Goal: Task Accomplishment & Management: Use online tool/utility

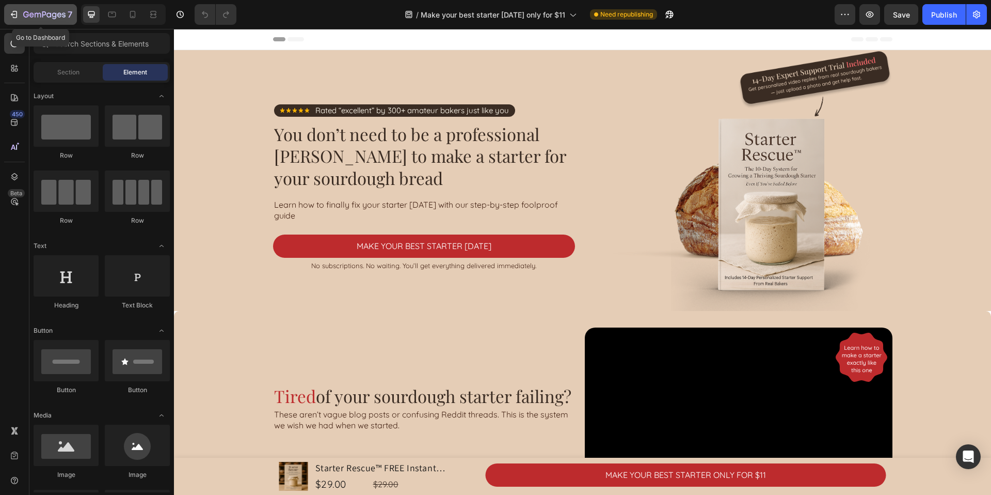
click at [17, 8] on div "7" at bounding box center [41, 14] width 64 height 12
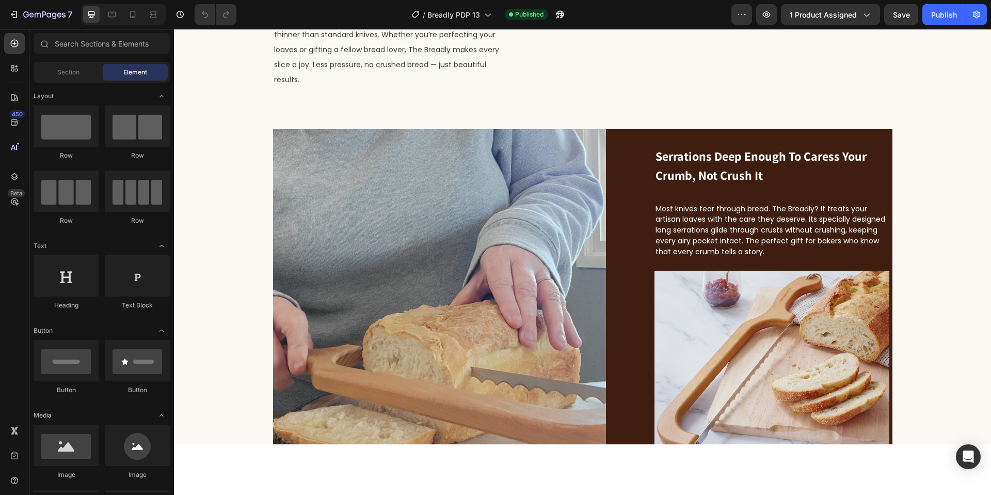
scroll to position [2094, 0]
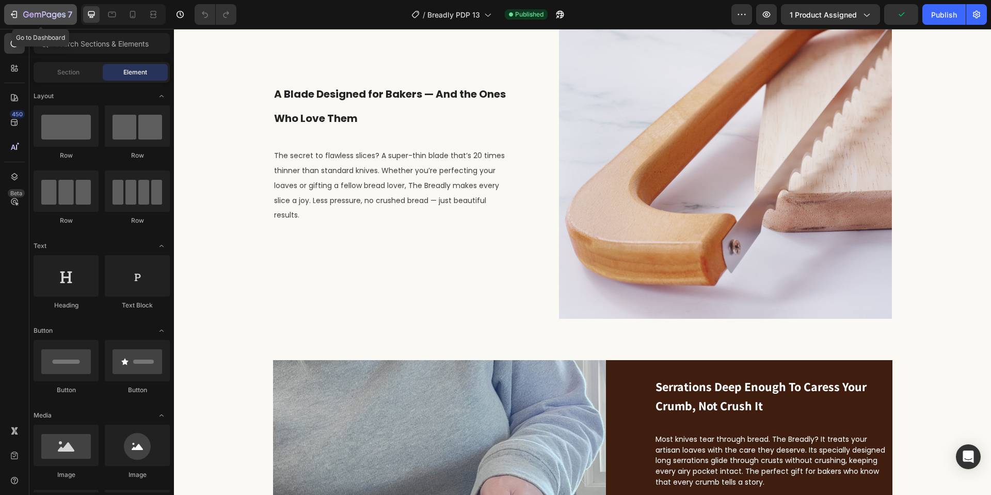
click at [22, 11] on div "7" at bounding box center [41, 14] width 64 height 12
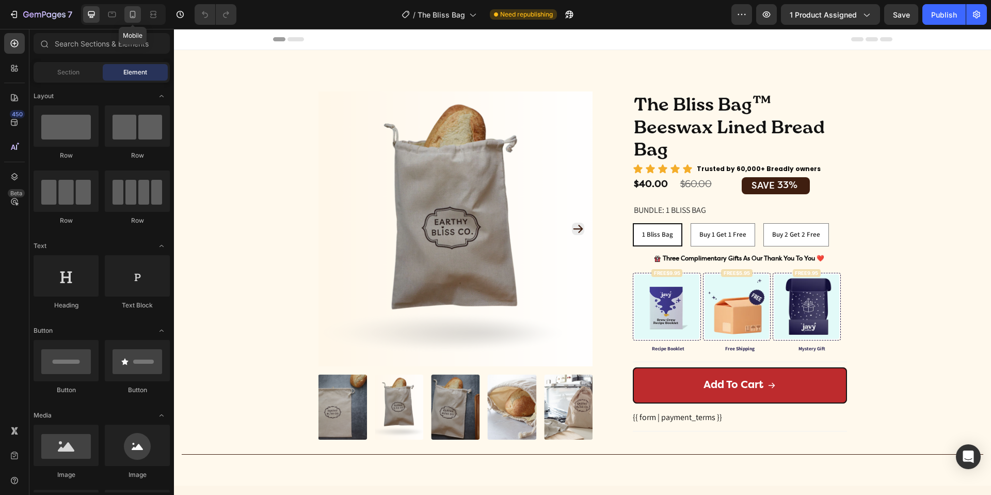
click at [132, 13] on icon at bounding box center [133, 14] width 10 height 10
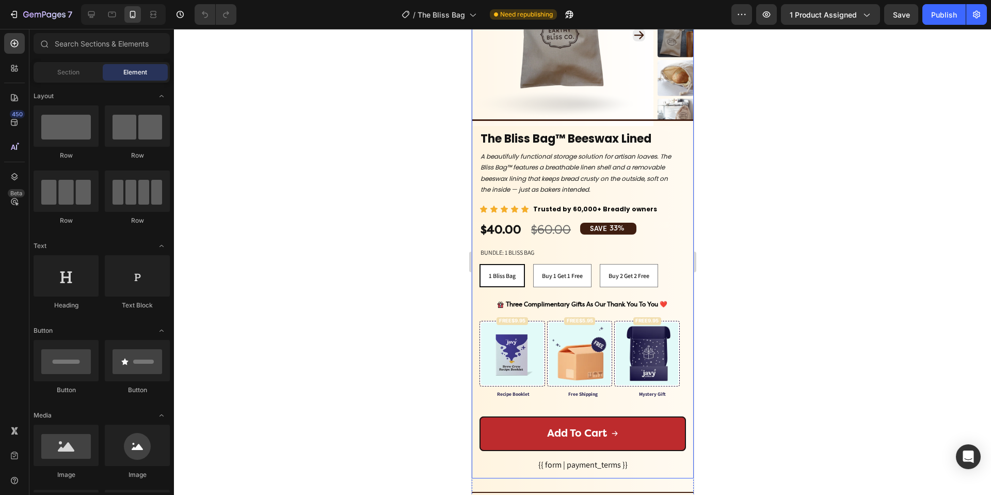
scroll to position [112, 0]
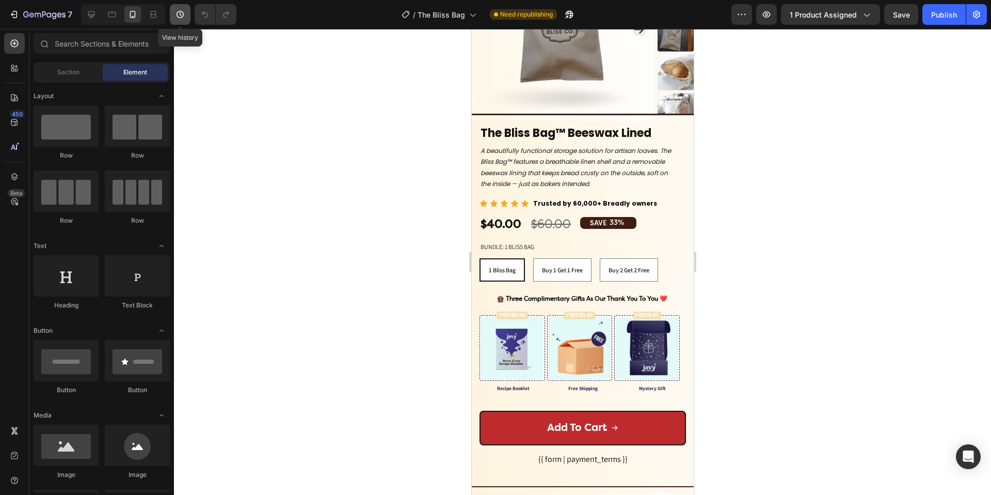
click at [181, 15] on icon "button" at bounding box center [181, 14] width 2 height 4
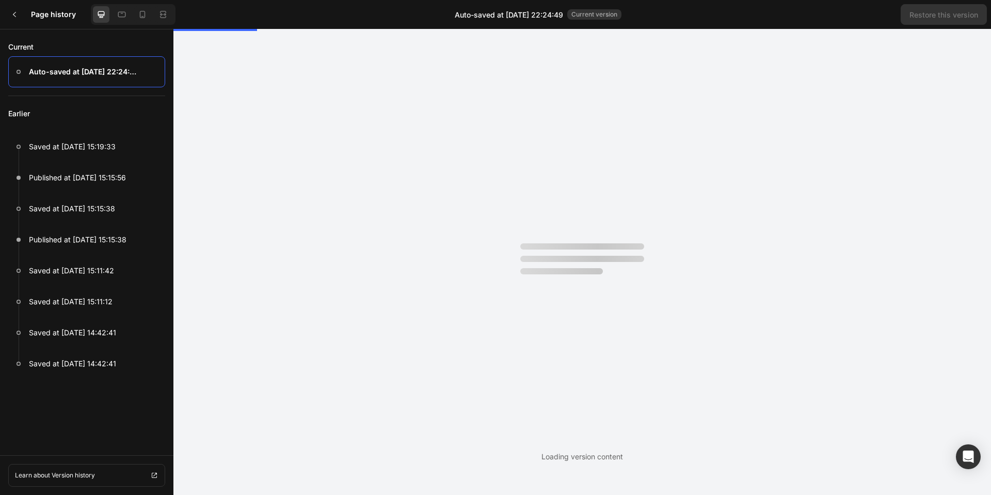
scroll to position [0, 0]
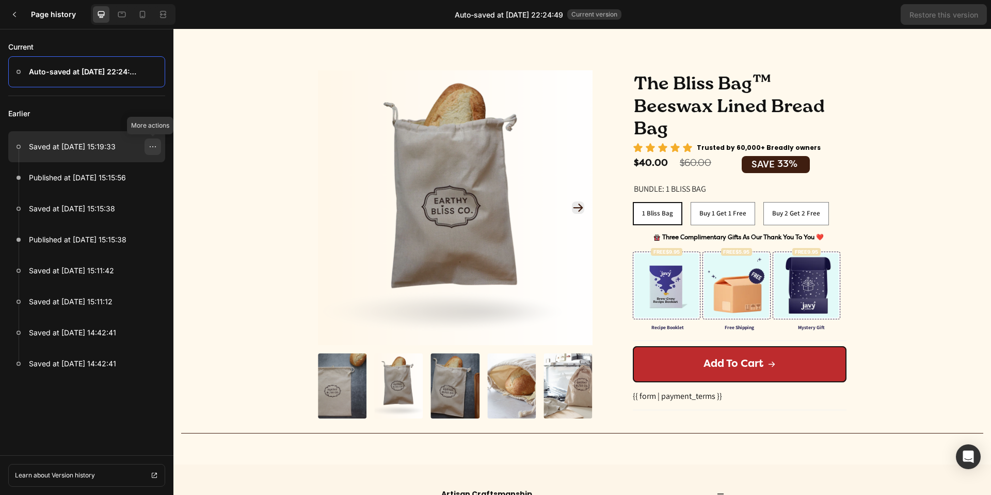
click at [150, 145] on icon at bounding box center [153, 147] width 8 height 8
click at [111, 146] on p "Saved at Sep 22, 15:19:33" at bounding box center [72, 146] width 87 height 12
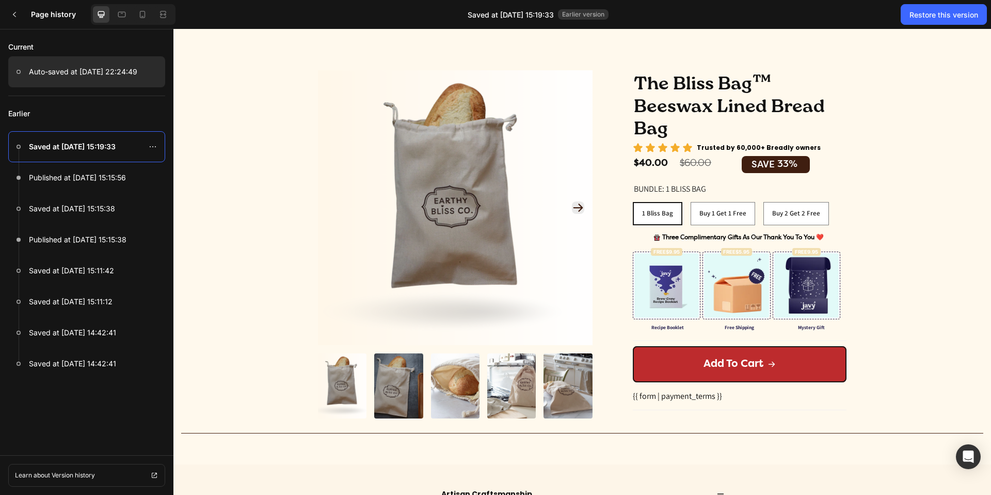
click at [109, 73] on p "Auto-saved at Sep 26, 22:24:49" at bounding box center [83, 72] width 108 height 12
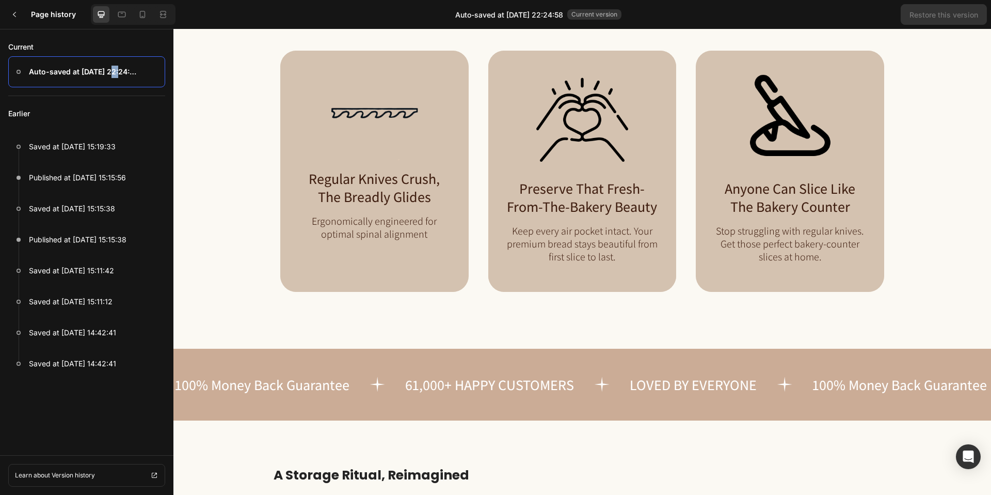
scroll to position [794, 0]
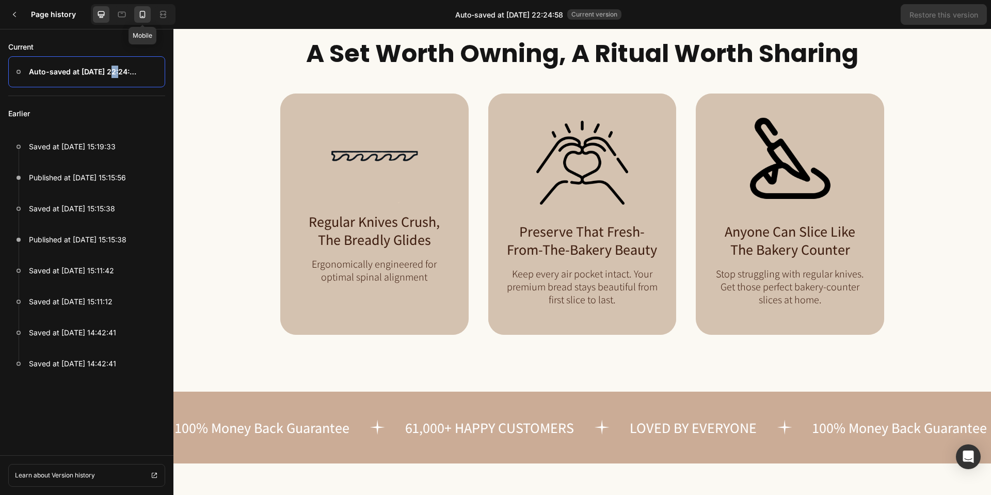
click at [143, 13] on icon at bounding box center [142, 14] width 10 height 10
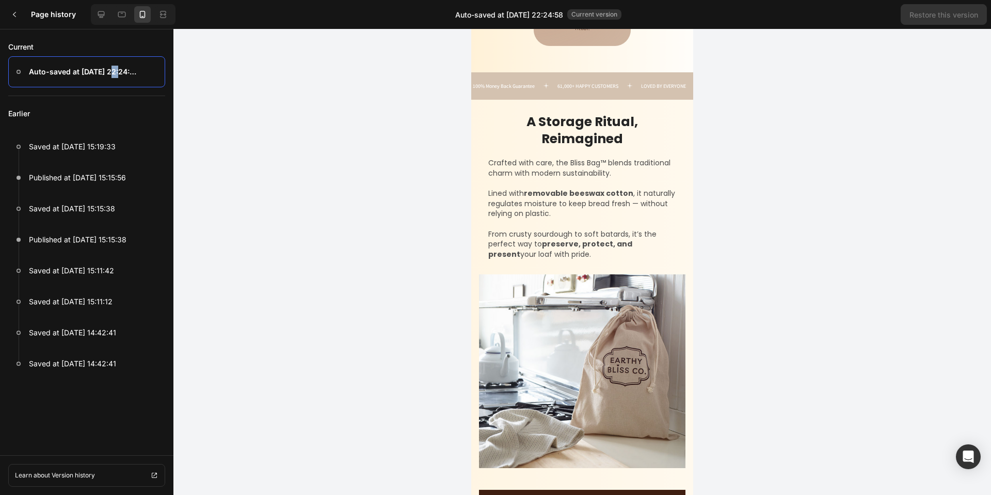
scroll to position [1099, 0]
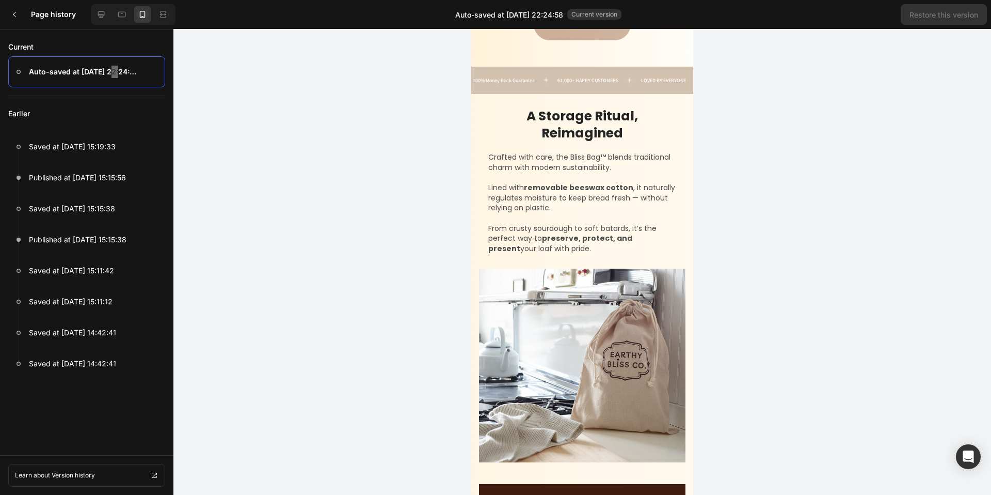
click at [564, 83] on p "61,000+ HAPPY CUSTOMERS" at bounding box center [588, 80] width 61 height 6
click at [562, 83] on p "61,000+ HAPPY CUSTOMERS" at bounding box center [588, 80] width 61 height 6
click at [425, 231] on div at bounding box center [582, 262] width 818 height 466
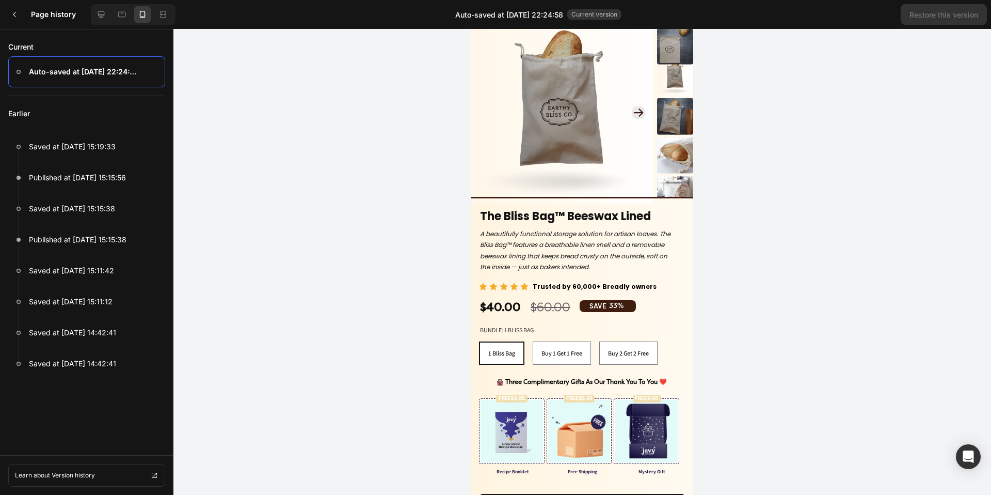
scroll to position [0, 0]
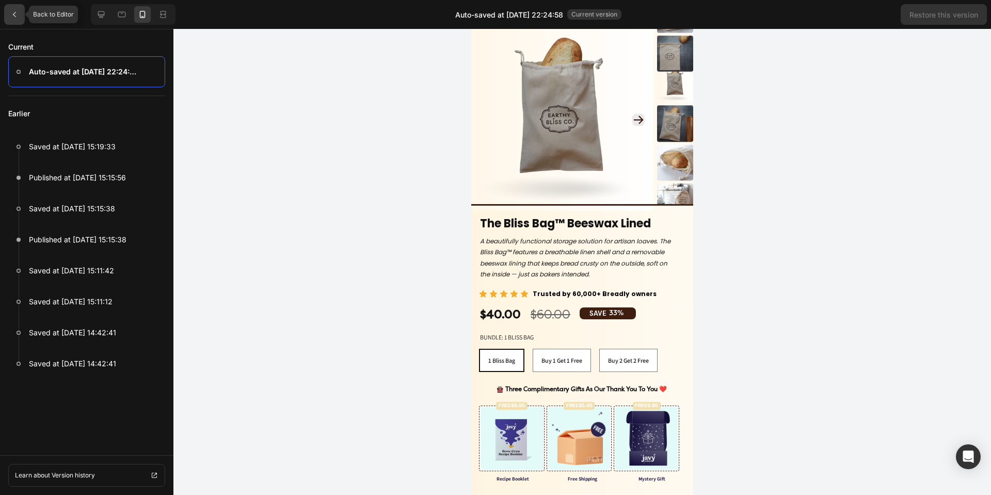
click at [15, 12] on icon at bounding box center [14, 14] width 3 height 5
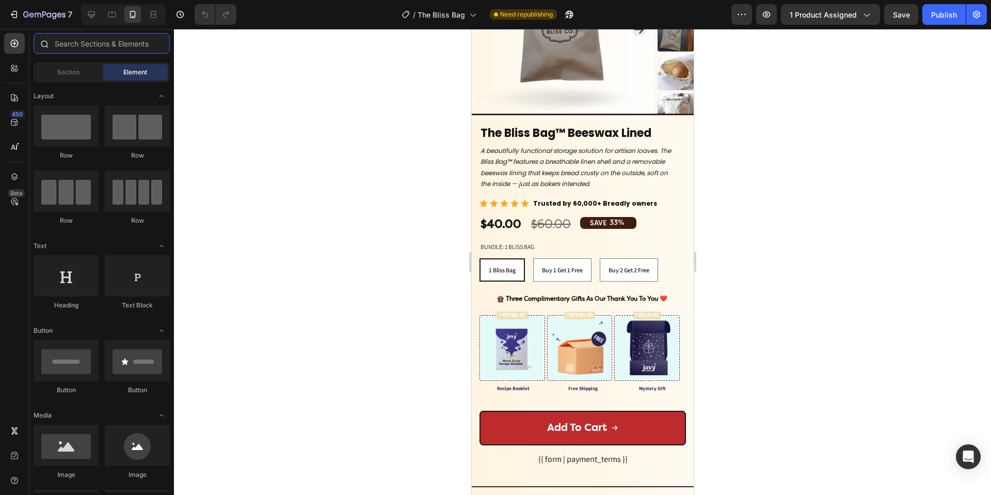
click at [90, 43] on input "text" at bounding box center [102, 43] width 136 height 21
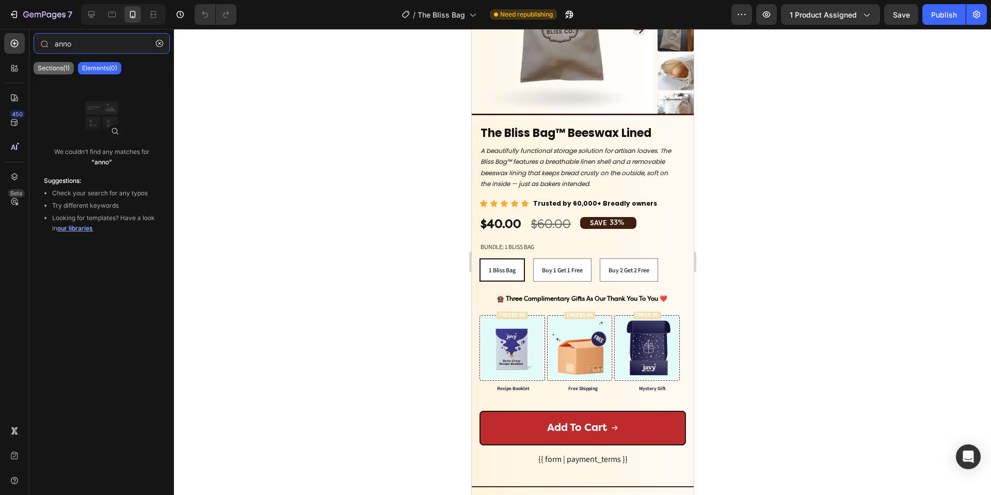
type input "anno"
click at [67, 66] on p "Sections(1)" at bounding box center [54, 68] width 32 height 8
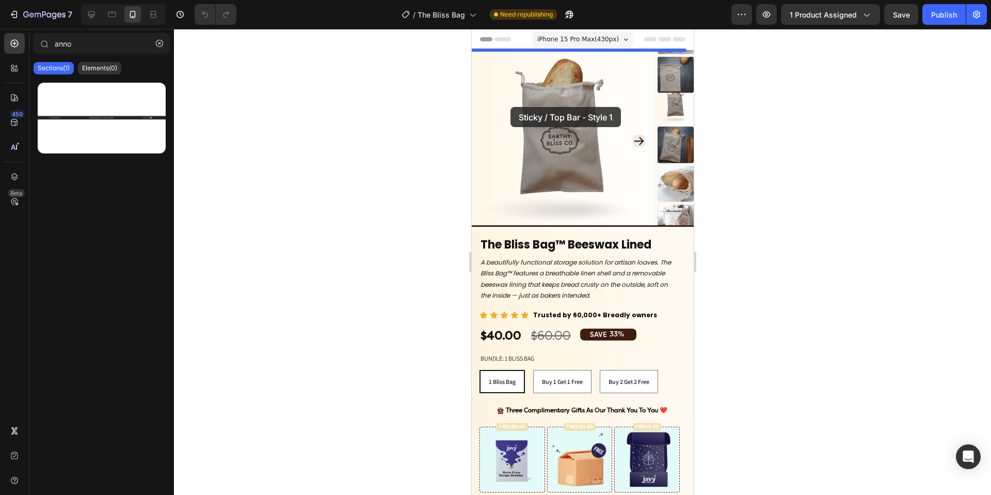
drag, startPoint x: 589, startPoint y: 144, endPoint x: 513, endPoint y: 104, distance: 85.7
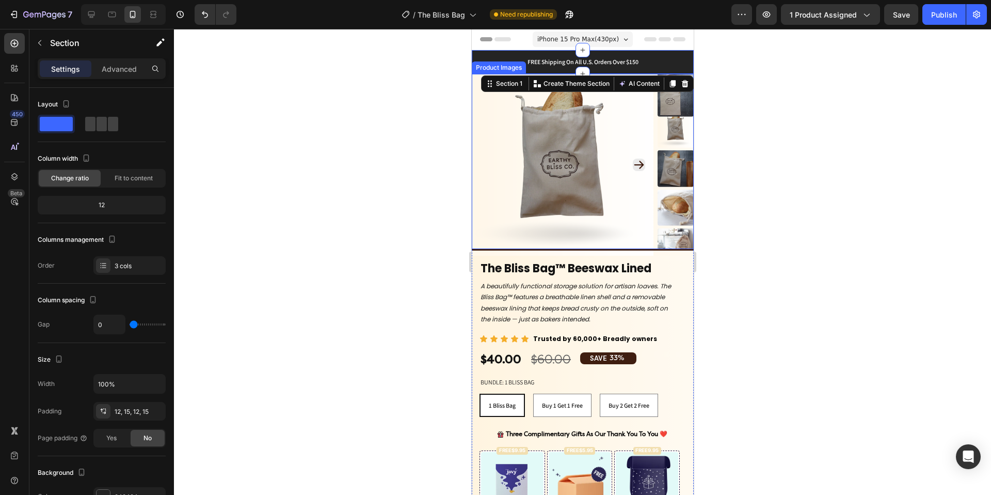
click at [924, 168] on div at bounding box center [582, 262] width 817 height 466
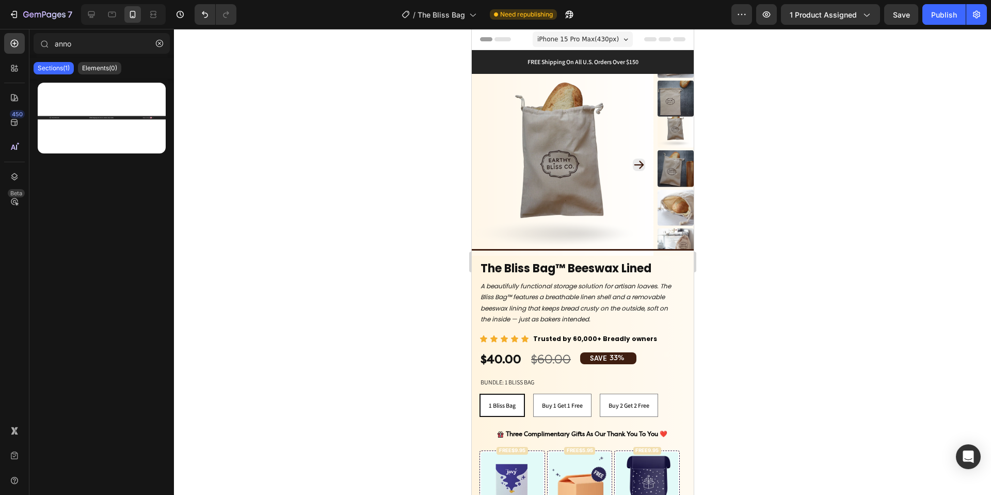
click at [402, 162] on div at bounding box center [582, 262] width 817 height 466
click at [477, 55] on div "Icon 999-9999-999 Text block Row FREE Shipping On All U.S. Orders Over $150 Tex…" at bounding box center [582, 62] width 222 height 24
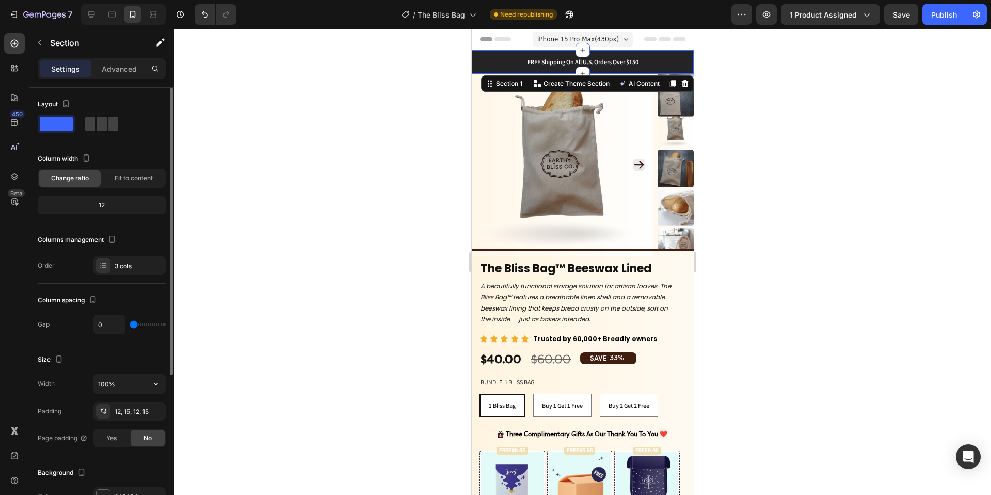
scroll to position [226, 0]
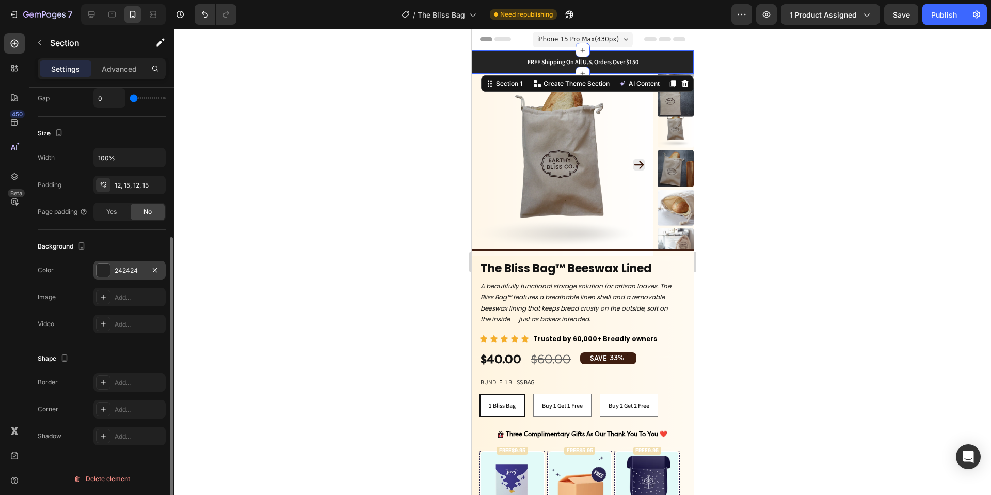
click at [109, 270] on div at bounding box center [103, 269] width 13 height 13
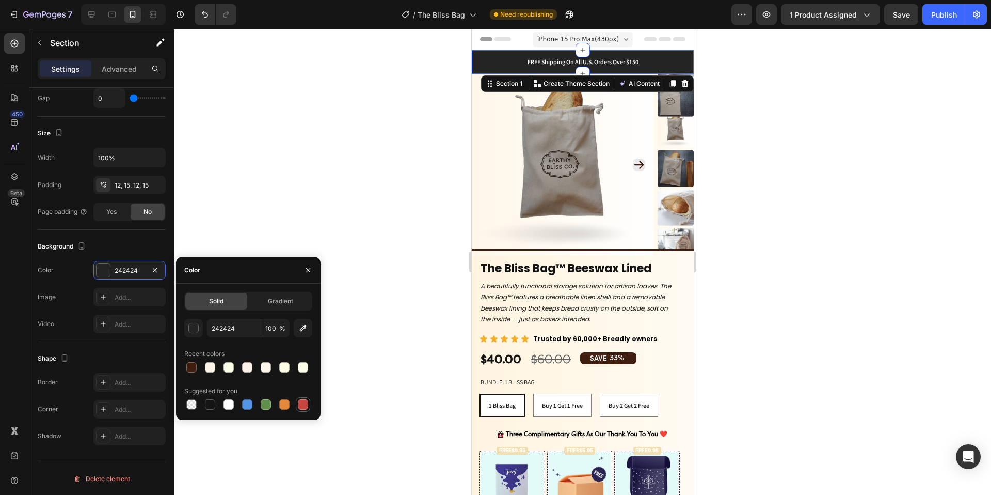
click at [308, 406] on div at bounding box center [303, 404] width 10 height 10
type input "C5453F"
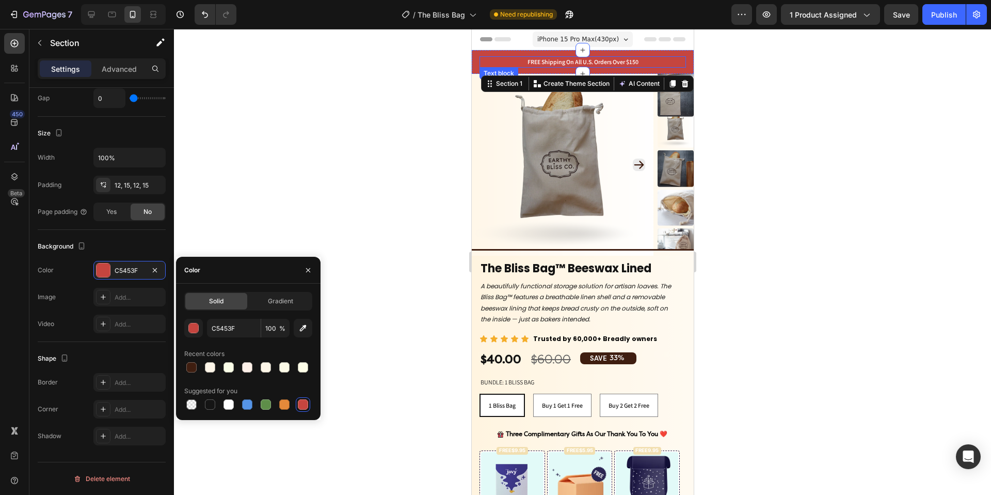
click at [527, 62] on p "FREE Shipping On All U.S. Orders Over $150" at bounding box center [582, 61] width 204 height 9
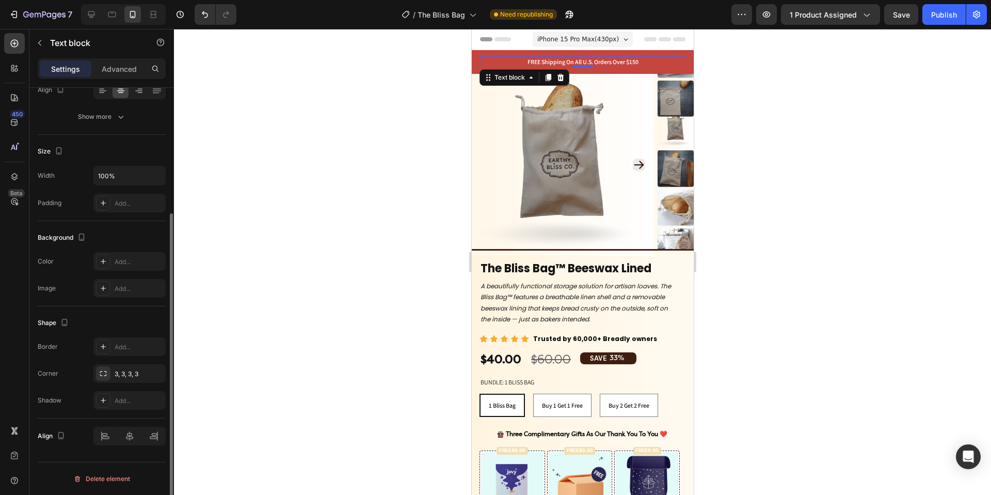
scroll to position [0, 0]
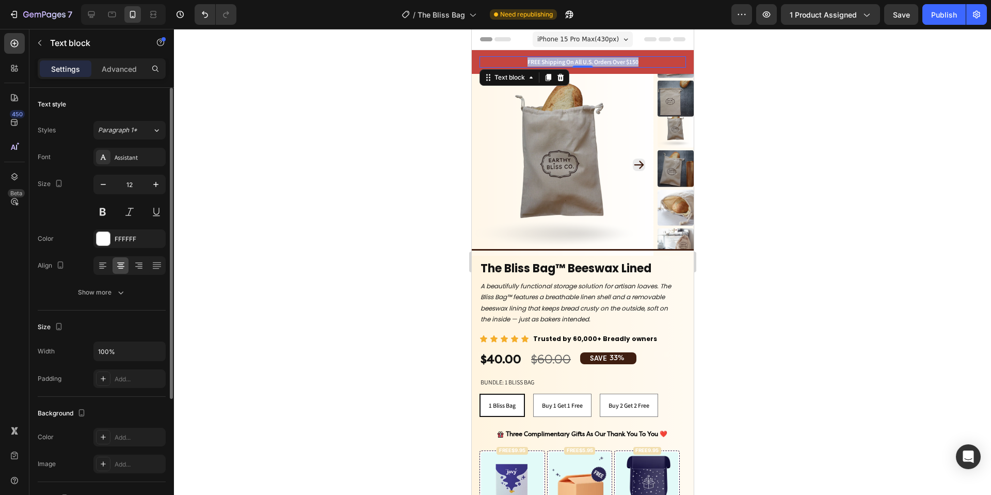
click at [527, 61] on p "FREE Shipping On All U.S. Orders Over $150" at bounding box center [582, 61] width 204 height 9
click at [576, 60] on p "Early Fall Sale" at bounding box center [582, 61] width 204 height 9
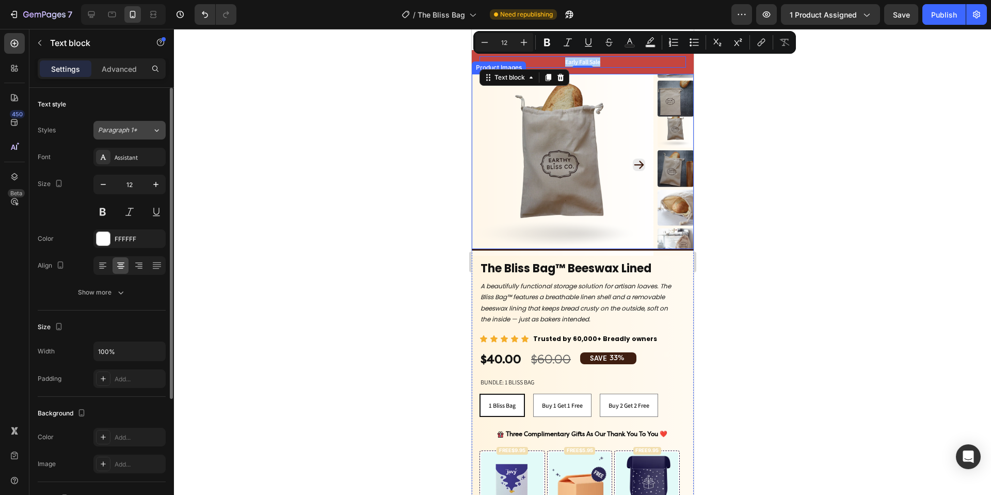
click at [143, 133] on div "Paragraph 1*" at bounding box center [125, 129] width 54 height 9
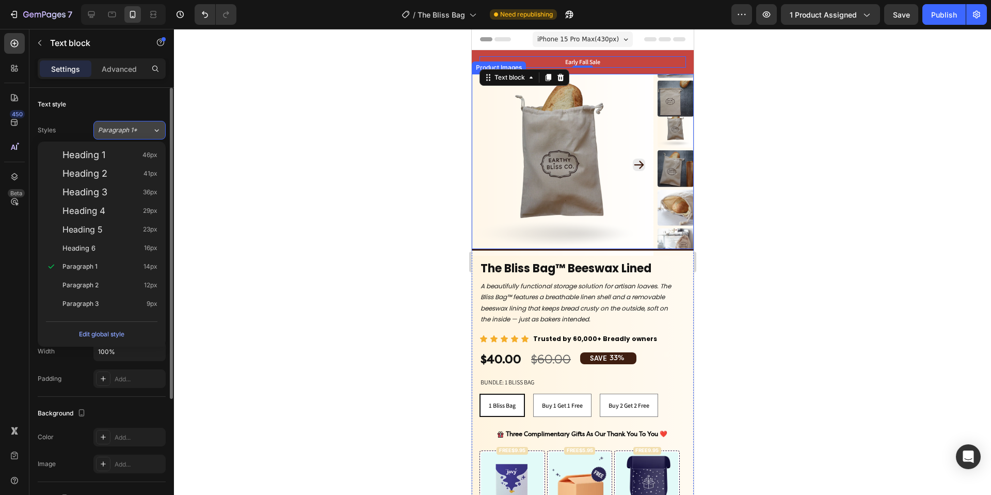
click at [143, 132] on div "Paragraph 1*" at bounding box center [125, 129] width 54 height 9
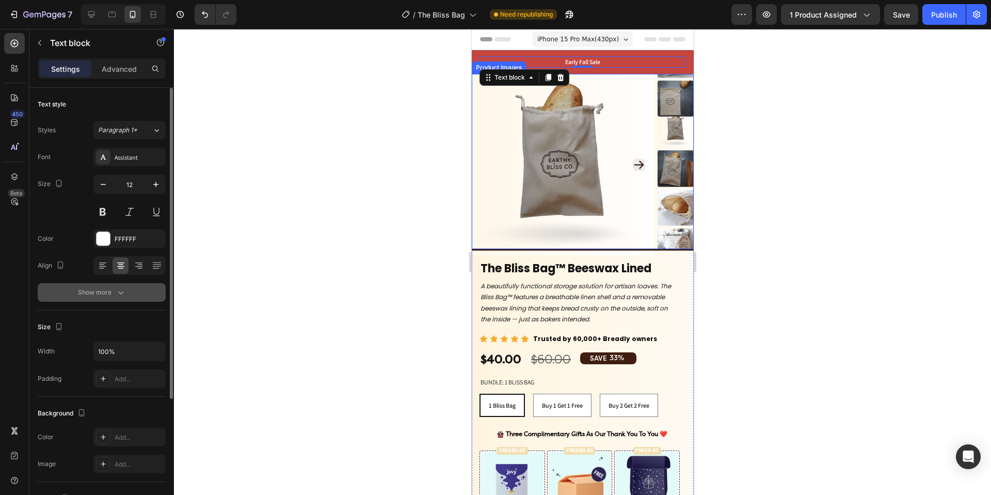
click at [113, 292] on div "Show more" at bounding box center [102, 292] width 48 height 10
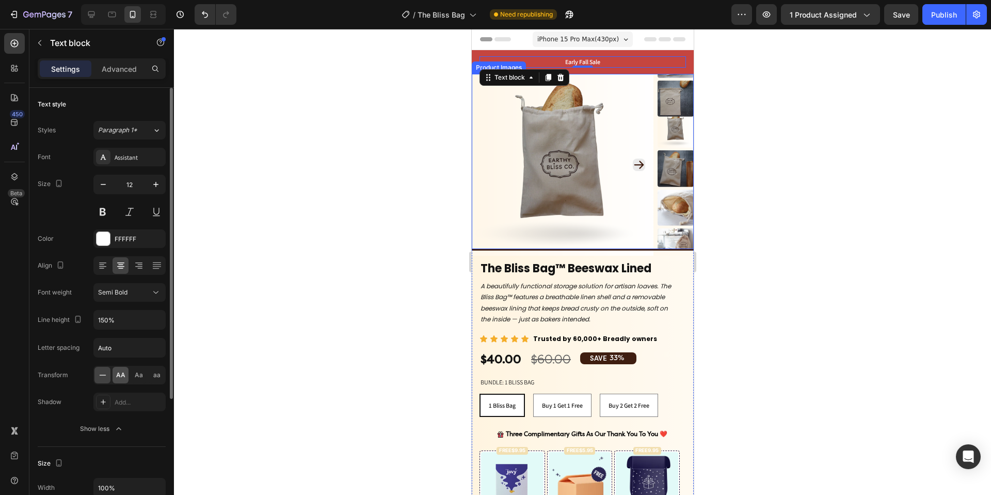
click at [123, 374] on span "AA" at bounding box center [120, 374] width 9 height 9
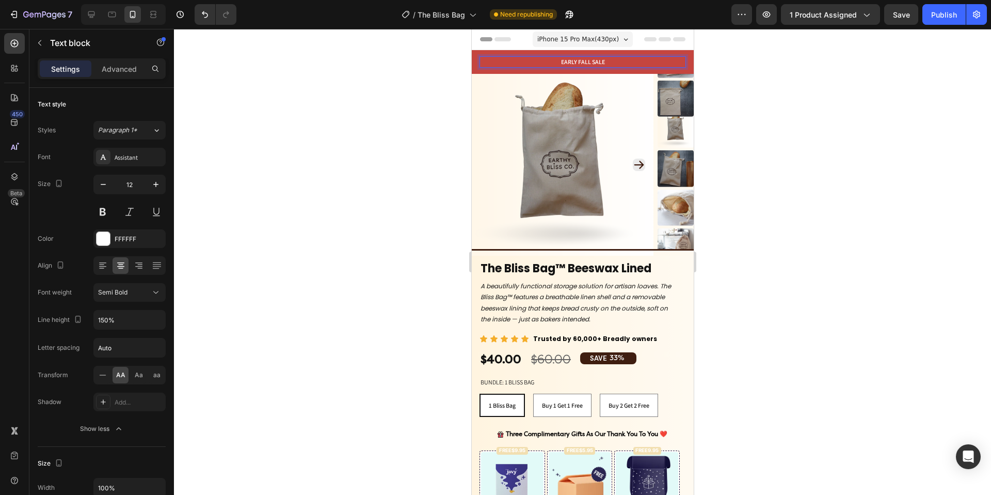
click at [600, 61] on p "Early Fall Sale" at bounding box center [582, 61] width 204 height 9
click at [605, 62] on p "Early Fall Sale" at bounding box center [582, 61] width 204 height 9
click at [407, 104] on div at bounding box center [582, 262] width 817 height 466
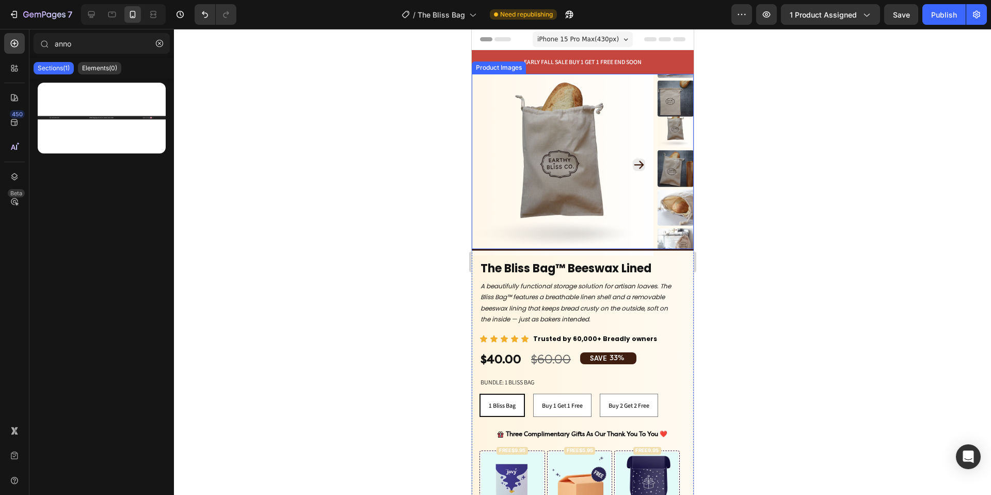
click at [795, 233] on div at bounding box center [582, 262] width 817 height 466
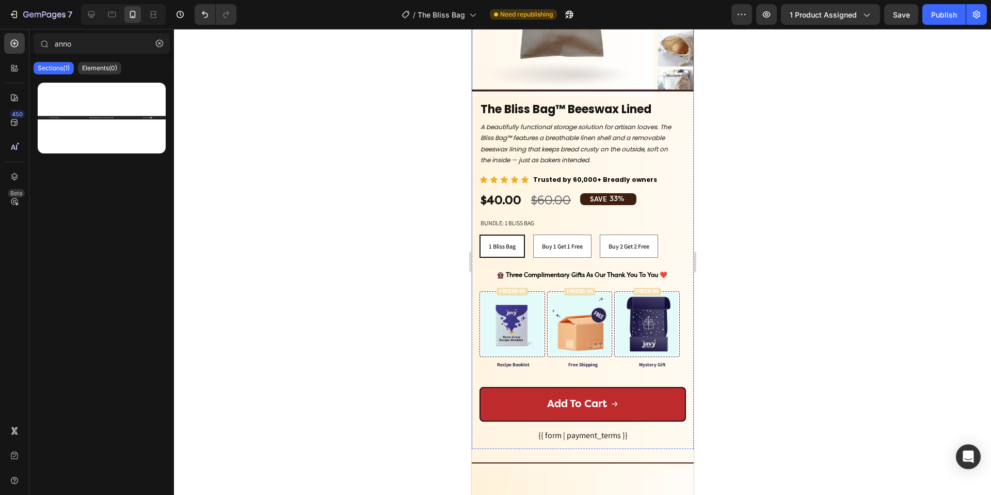
scroll to position [191, 0]
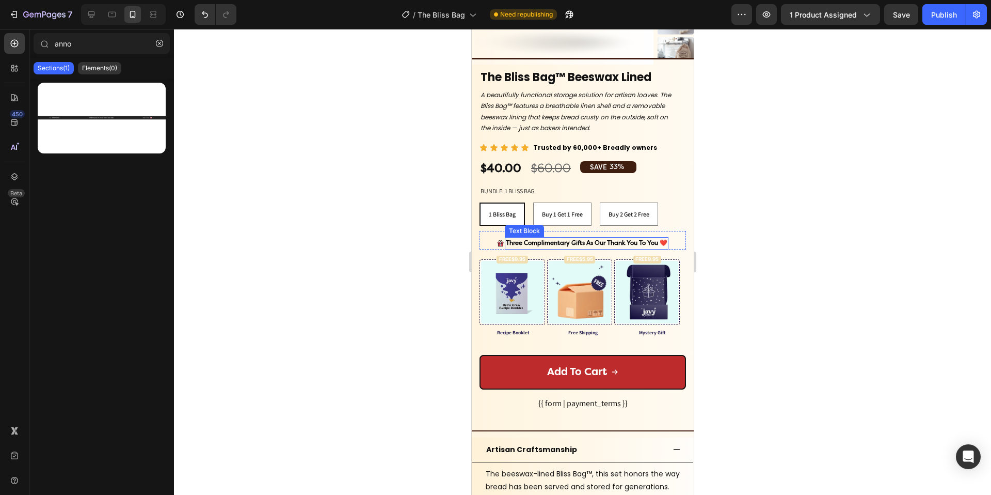
click at [542, 243] on strong "Three Complimentary Gifts As Our Thank You To You ❤️" at bounding box center [586, 242] width 162 height 7
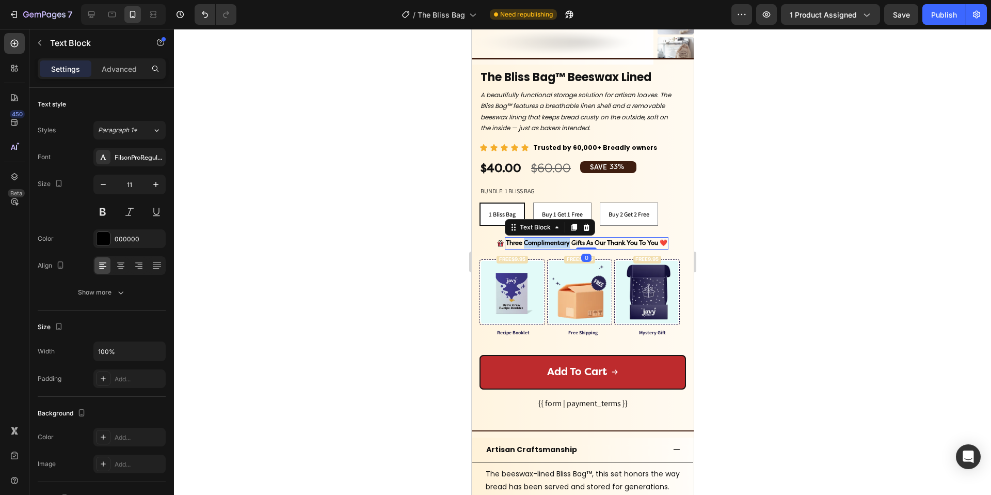
click at [542, 243] on strong "Three Complimentary Gifts As Our Thank You To You ❤️" at bounding box center [586, 242] width 162 height 7
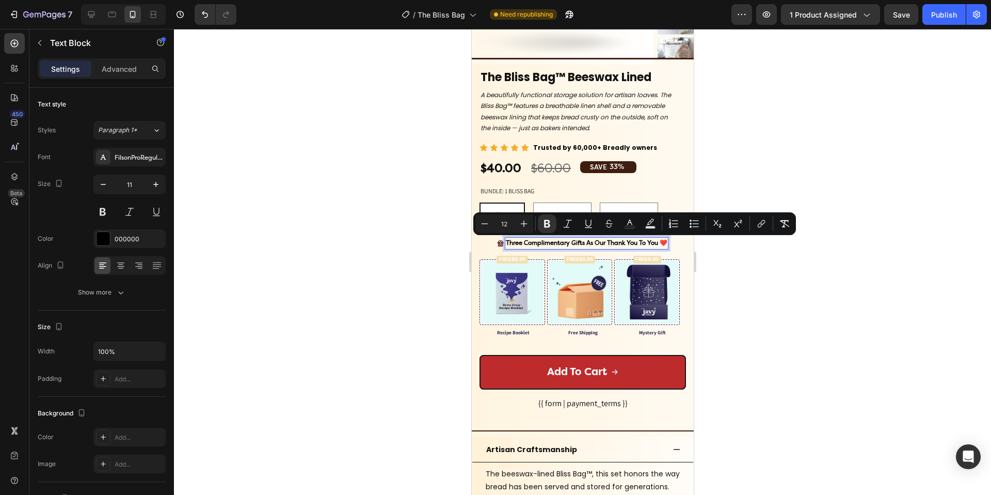
click at [516, 244] on strong "Three Complimentary Gifts As Our Thank You To You ❤️" at bounding box center [586, 242] width 162 height 7
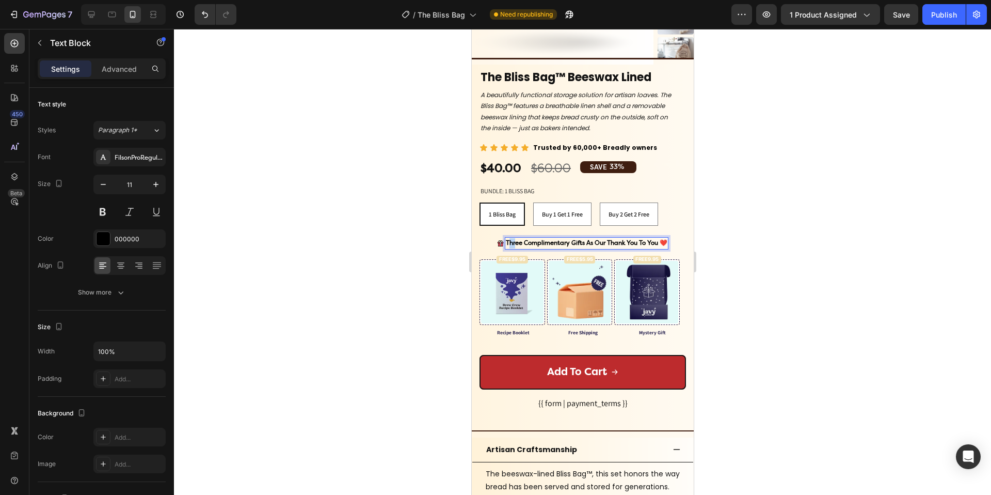
drag, startPoint x: 502, startPoint y: 243, endPoint x: 512, endPoint y: 243, distance: 9.3
click at [512, 243] on strong "Three Complimentary Gifts As Our Thank You To You ❤️" at bounding box center [586, 242] width 162 height 7
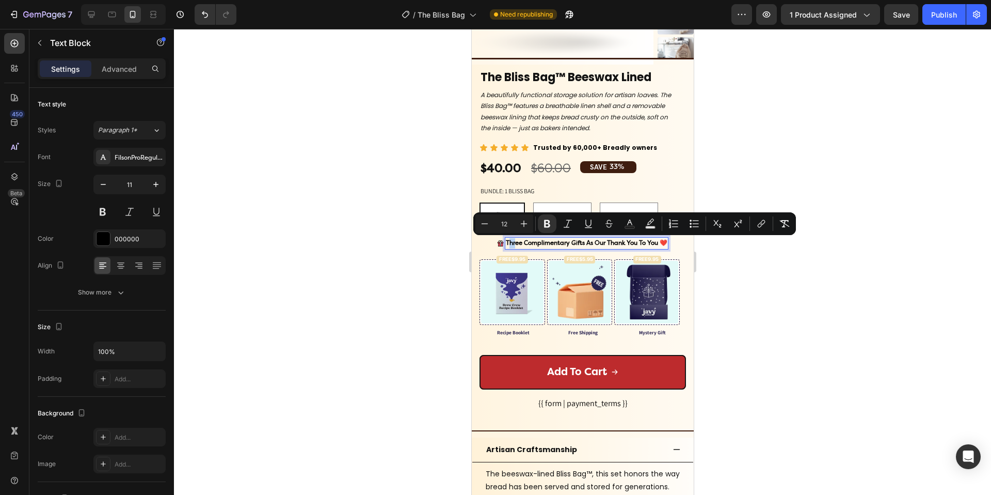
click at [505, 244] on strong "Three Complimentary Gifts As Our Thank You To You ❤️" at bounding box center [586, 242] width 162 height 7
drag, startPoint x: 502, startPoint y: 243, endPoint x: 515, endPoint y: 244, distance: 12.4
click at [515, 244] on strong "Three Complimentary Gifts As Our Thank You To You ❤️" at bounding box center [586, 242] width 162 height 7
click at [505, 244] on strong "Three Complimentary Gifts As Our Thank You To You ❤️" at bounding box center [586, 242] width 162 height 7
drag, startPoint x: 502, startPoint y: 243, endPoint x: 564, endPoint y: 245, distance: 62.5
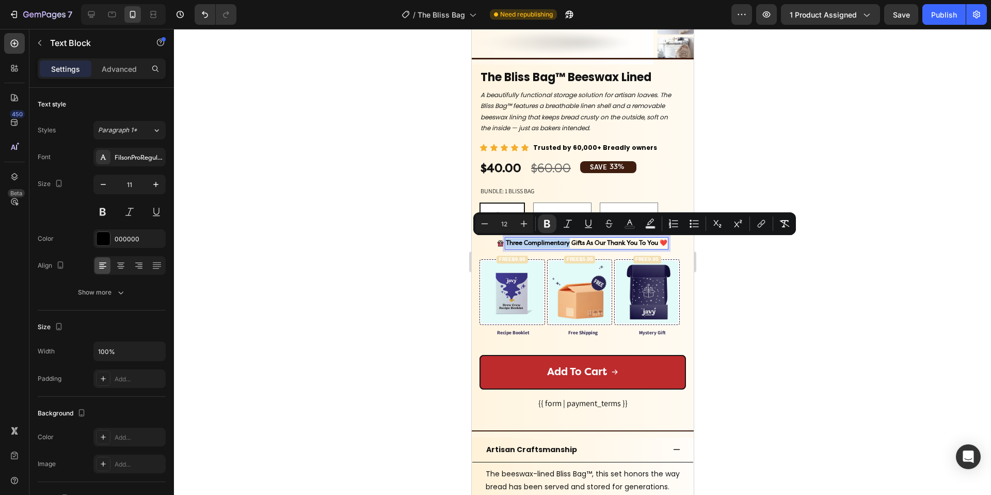
click at [564, 245] on strong "Three Complimentary Gifts As Our Thank You To You ❤️" at bounding box center [586, 242] width 162 height 7
drag, startPoint x: 559, startPoint y: 242, endPoint x: 647, endPoint y: 243, distance: 88.3
click at [647, 243] on strong "Unlock Free Gifts Gifts As Our Thank You To You ❤️" at bounding box center [586, 242] width 147 height 7
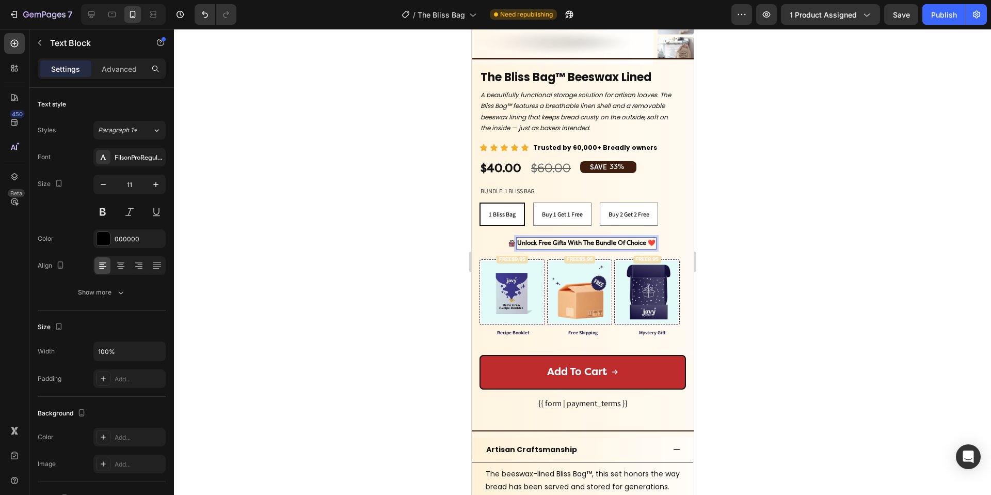
click at [585, 244] on strong "Unlock Free Gifts With The Bundle Of Choice ❤️" at bounding box center [586, 242] width 138 height 7
click at [948, 17] on div "Publish" at bounding box center [944, 14] width 26 height 11
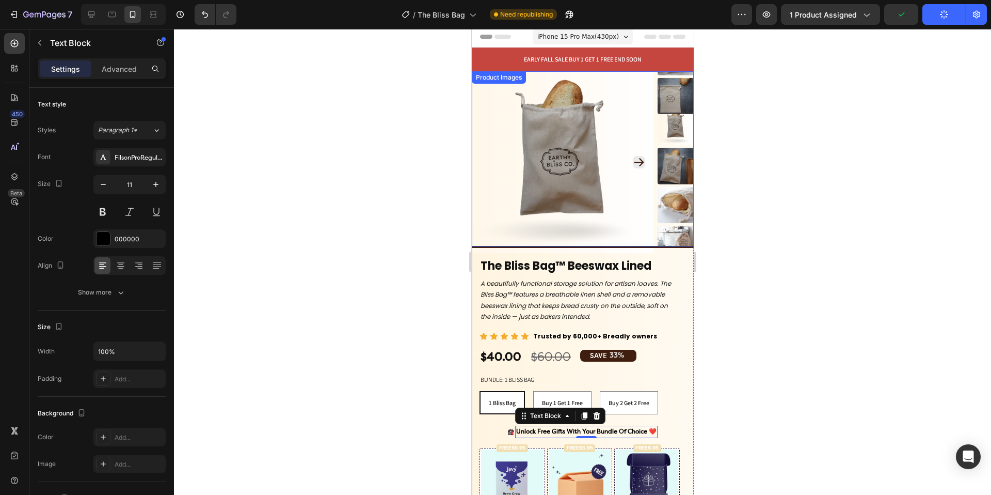
scroll to position [0, 0]
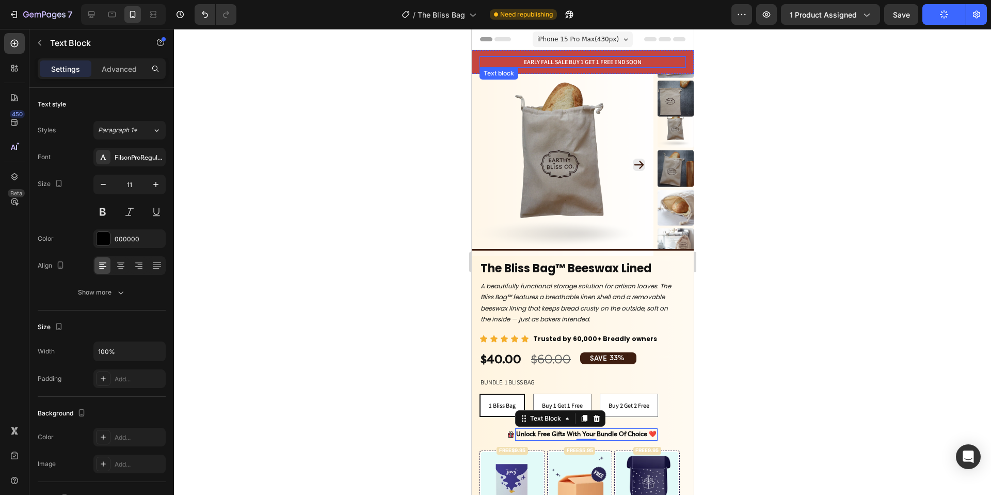
click at [560, 65] on p "Early Fall Sale Buy 1 Get 1 Free End Soon" at bounding box center [582, 61] width 204 height 9
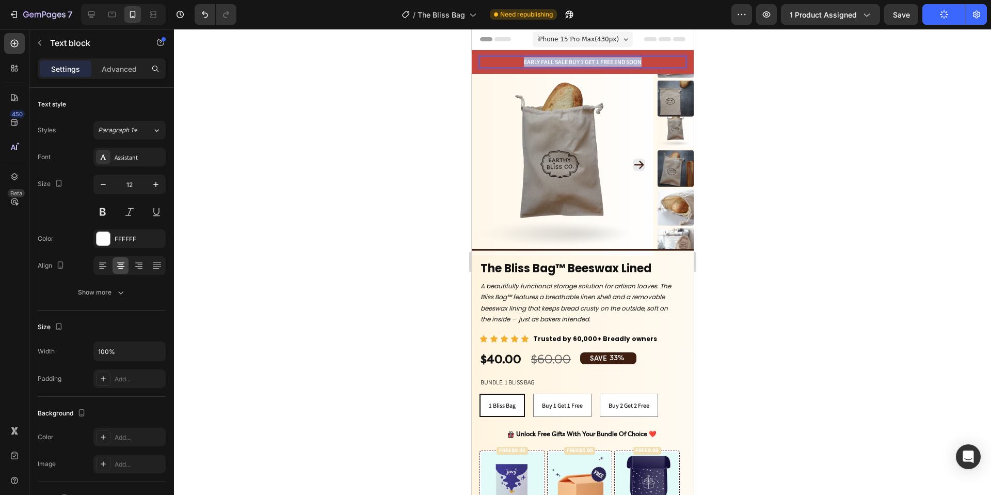
click at [560, 65] on p "Early Fall Sale Buy 1 Get 1 Free End Soon" at bounding box center [582, 61] width 204 height 9
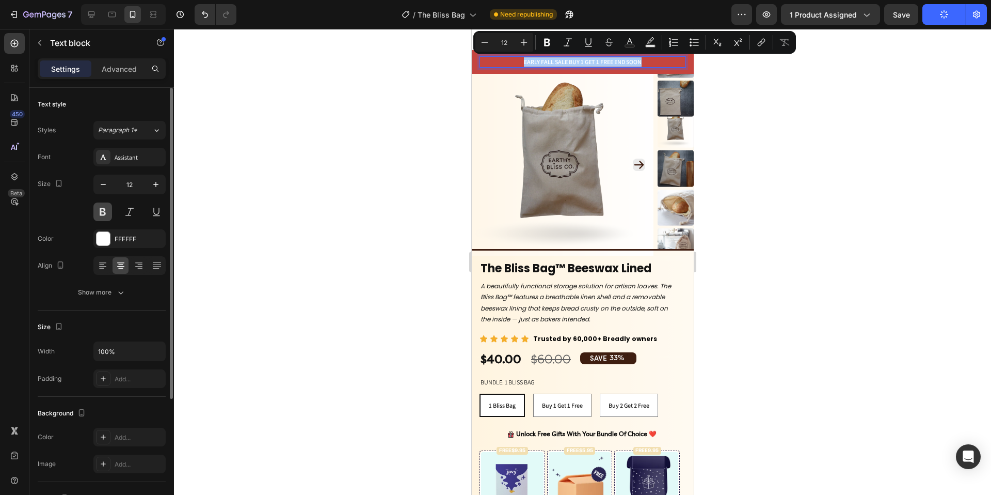
click at [105, 207] on button at bounding box center [102, 211] width 19 height 19
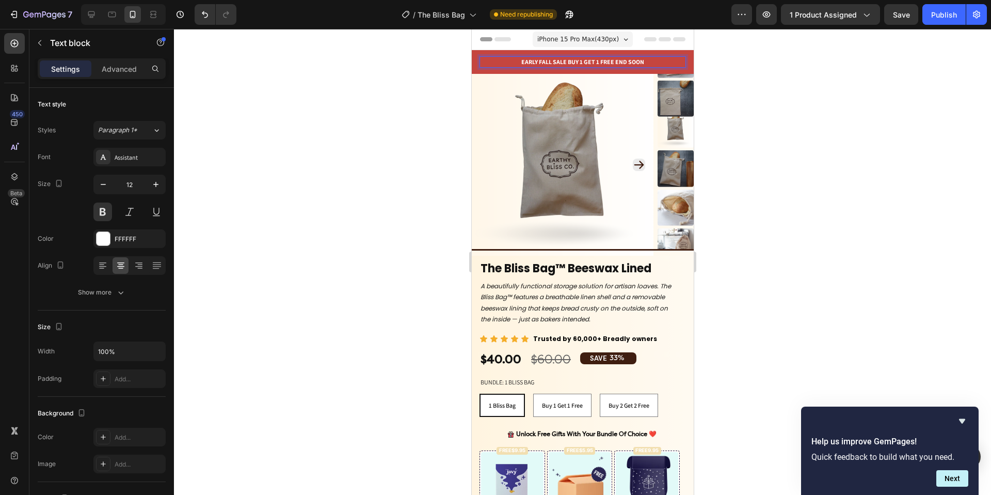
click at [567, 65] on p "Early Fall Sale Buy 1 Get 1 Free End Soon" at bounding box center [582, 61] width 204 height 9
click at [586, 62] on p "Early Fall Sale Buy 1 Get 1 Free End Soon" at bounding box center [582, 61] width 204 height 9
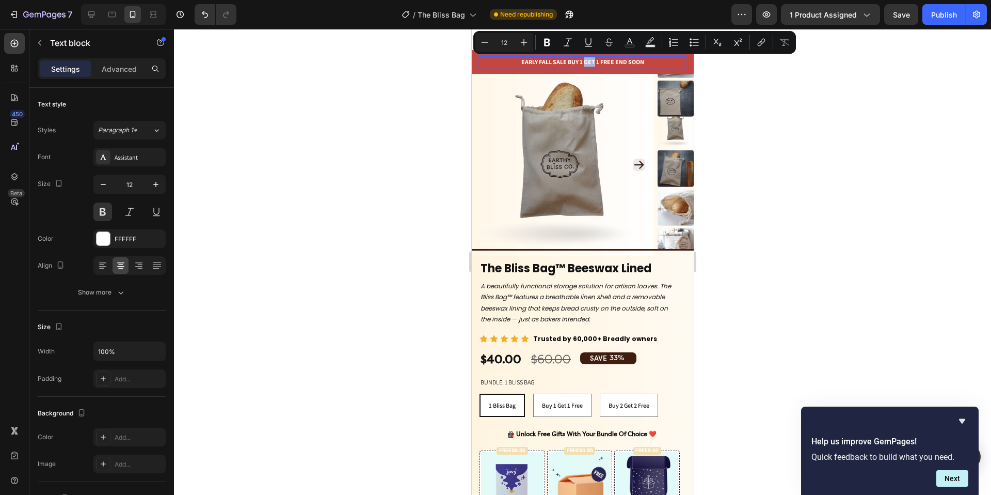
drag, startPoint x: 581, startPoint y: 61, endPoint x: 591, endPoint y: 62, distance: 9.4
click at [591, 62] on p "Early Fall Sale Buy 1 Get 1 Free End Soon" at bounding box center [582, 61] width 204 height 9
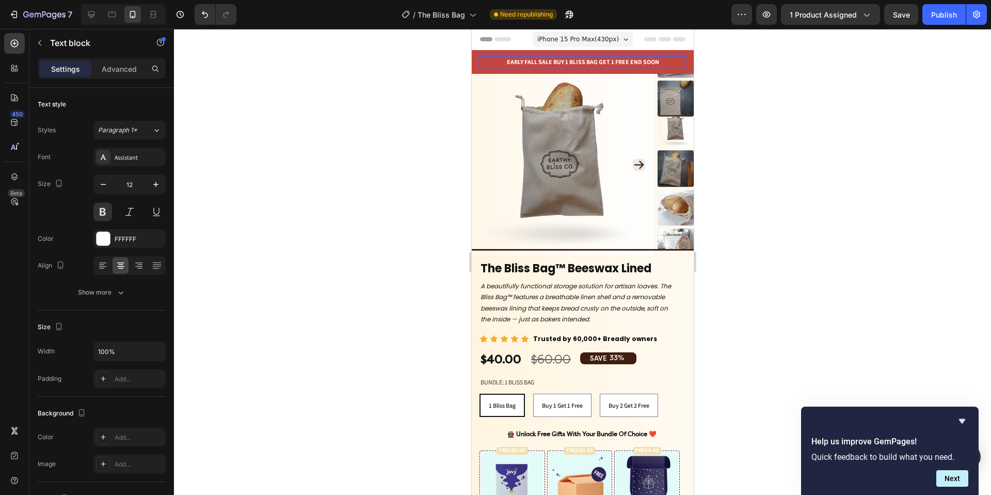
click at [636, 60] on p "Early Fall Sale Buy 1 Bliss bag get 1 Free End Soon" at bounding box center [582, 61] width 204 height 9
click at [304, 89] on div at bounding box center [582, 262] width 817 height 466
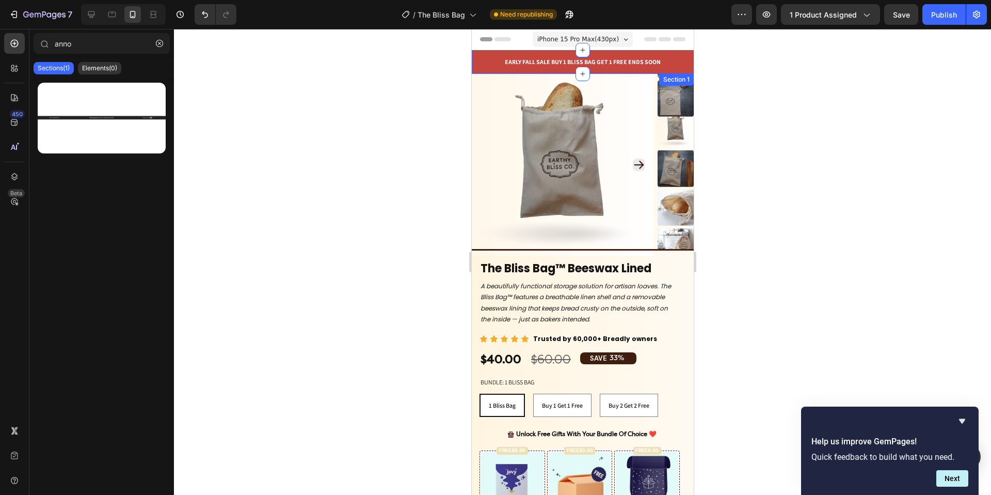
click at [477, 55] on div "Icon 999-9999-999 Text block Row Early Fall Sale Buy 1 Bliss bag get 1 Free End…" at bounding box center [582, 62] width 222 height 24
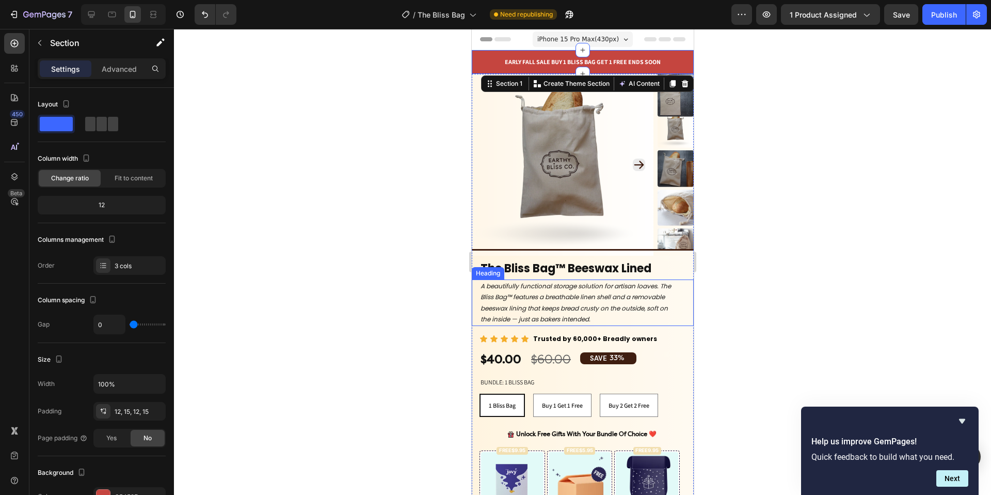
scroll to position [347, 0]
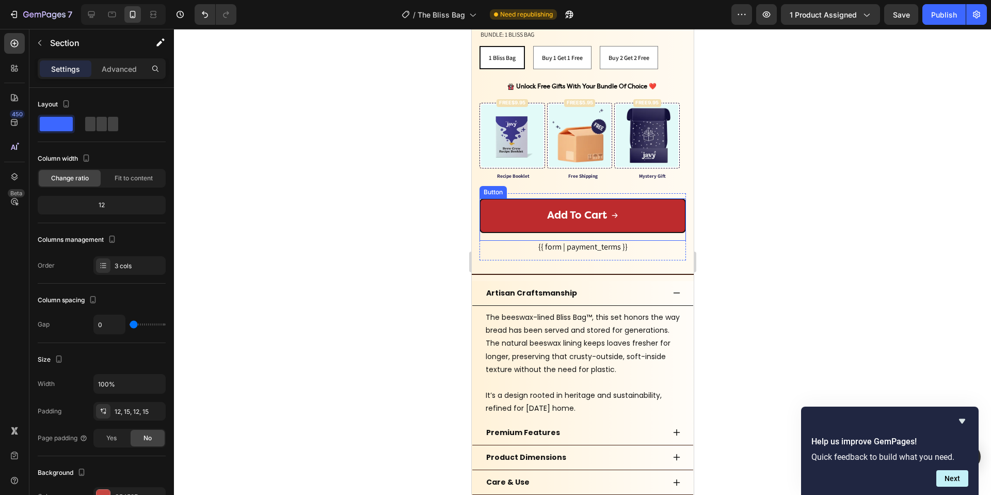
click at [500, 212] on button "Add To Cart" at bounding box center [582, 215] width 207 height 35
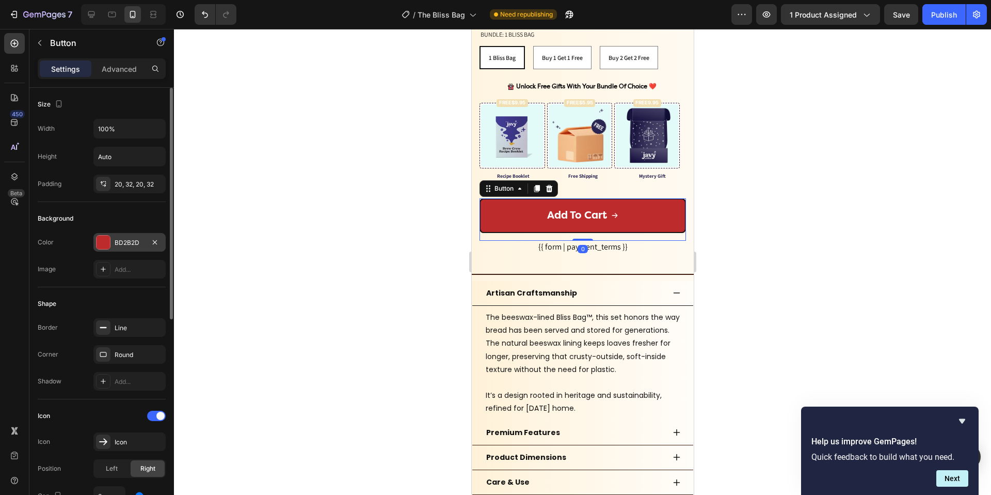
click at [134, 237] on div "BD2B2D" at bounding box center [129, 242] width 72 height 19
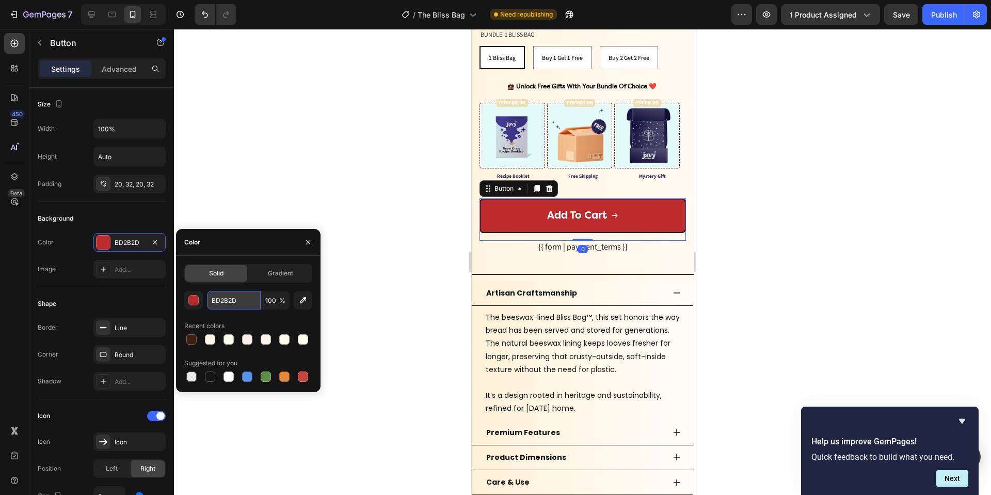
click at [233, 302] on input "BD2B2D" at bounding box center [234, 300] width 54 height 19
click at [427, 140] on div at bounding box center [582, 262] width 817 height 466
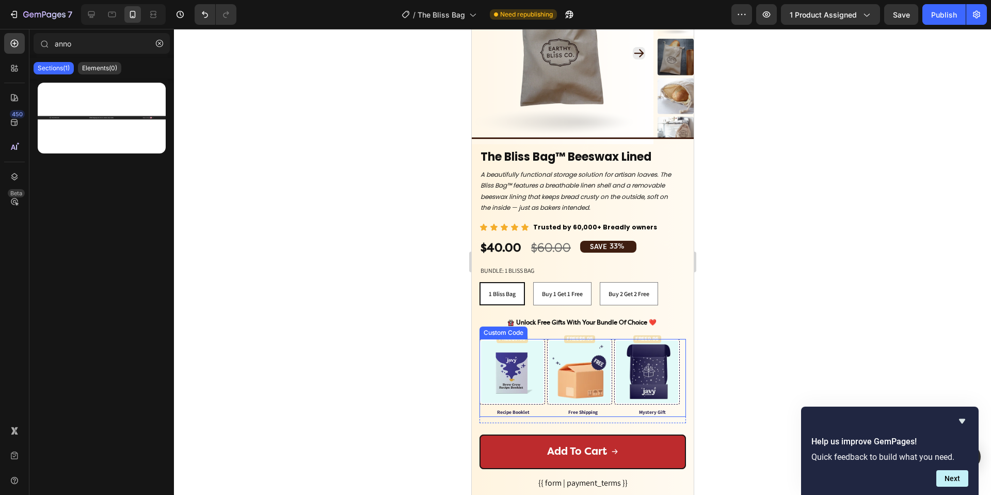
scroll to position [0, 0]
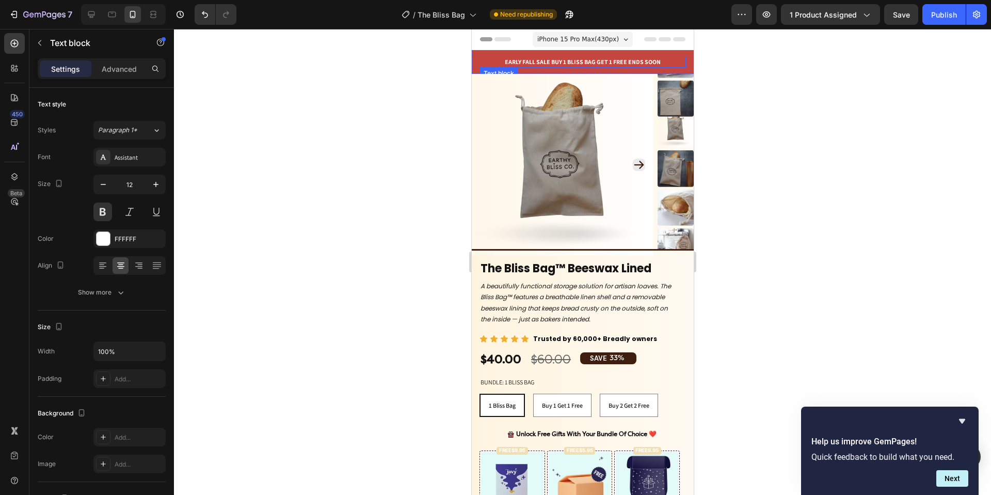
click at [480, 62] on p "Early Fall Sale Buy 1 Bliss bag get 1 Free Ends Soon" at bounding box center [582, 61] width 204 height 9
click at [477, 56] on div "Icon 999-9999-999 Text block Row Early Fall Sale Buy 1 Bliss bag get 1 Free End…" at bounding box center [582, 62] width 222 height 24
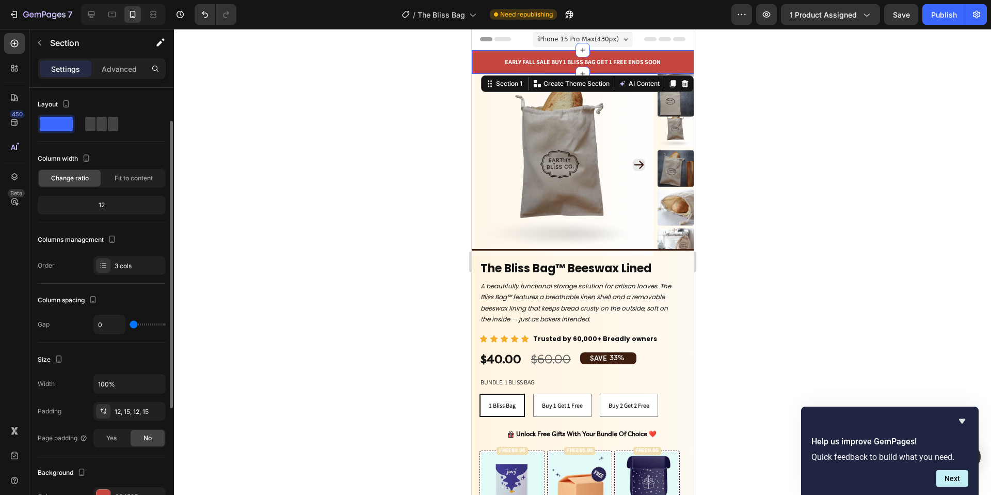
scroll to position [20, 0]
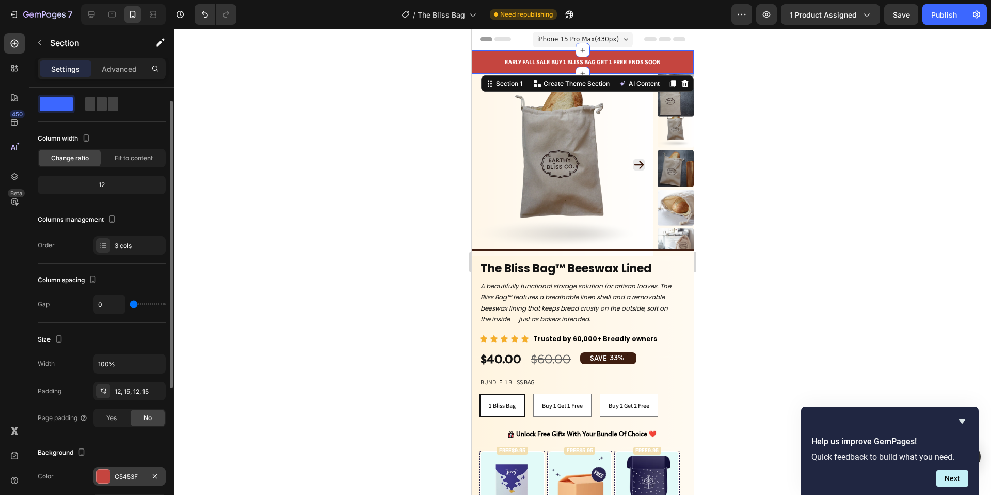
click at [129, 470] on div "C5453F" at bounding box center [129, 476] width 72 height 19
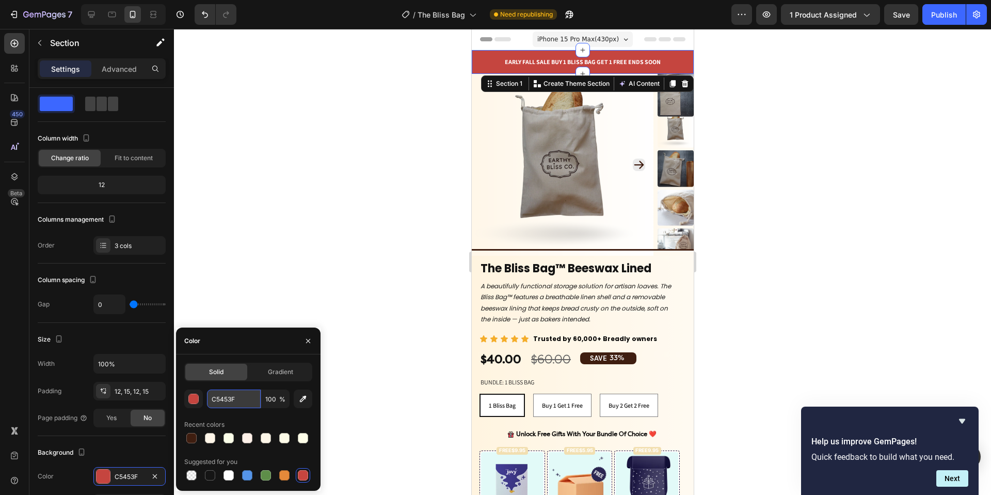
click at [221, 395] on input "C5453F" at bounding box center [234, 398] width 54 height 19
paste input "BD2B2D"
type input "BD2B2D"
click at [276, 306] on div at bounding box center [582, 262] width 817 height 466
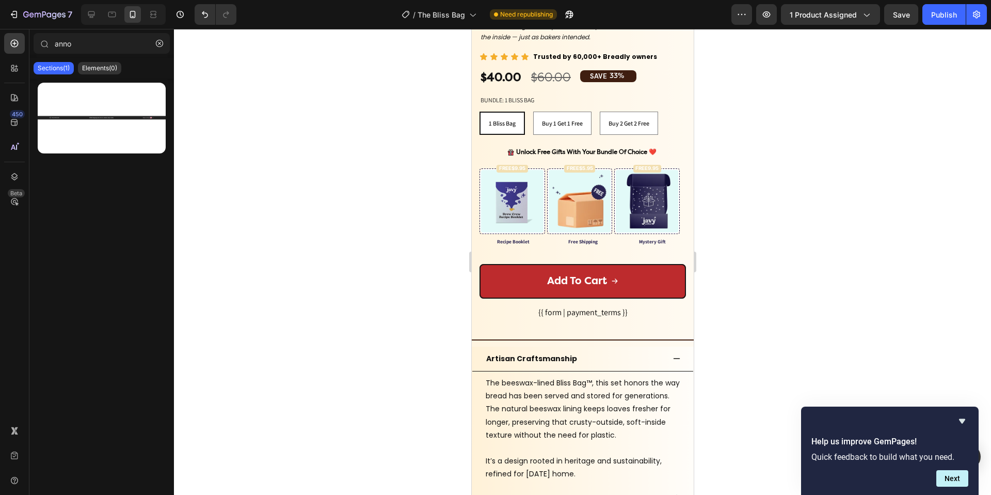
scroll to position [0, 0]
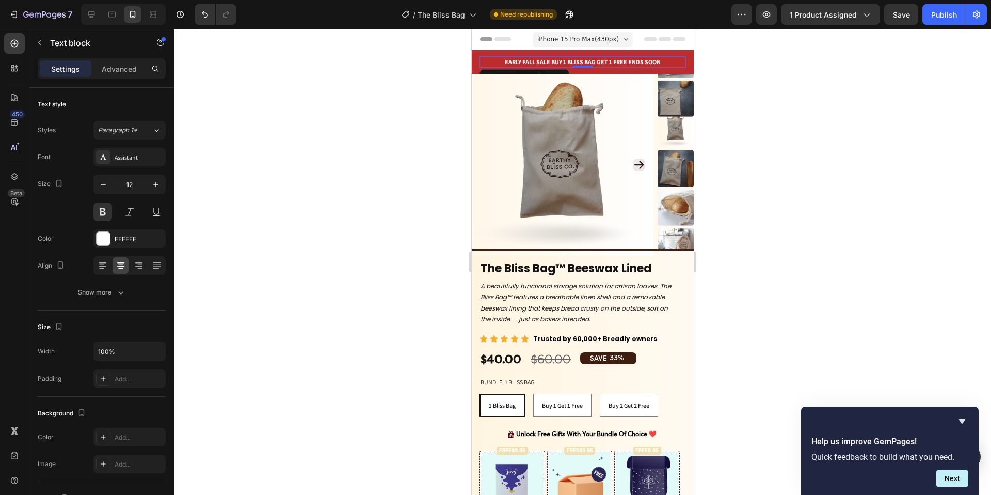
click at [479, 57] on div "Early Fall Sale Buy 1 Bliss bag get 1 Free Ends Soon" at bounding box center [582, 61] width 207 height 11
click at [474, 56] on div "Icon 999-9999-999 Text block Row Early Fall Sale Buy 1 Bliss bag get 1 Free End…" at bounding box center [582, 62] width 222 height 24
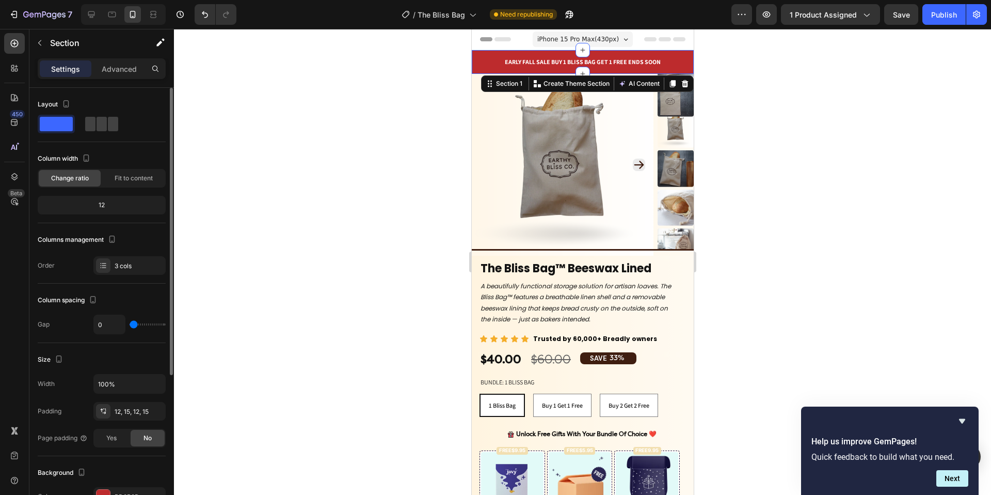
scroll to position [213, 0]
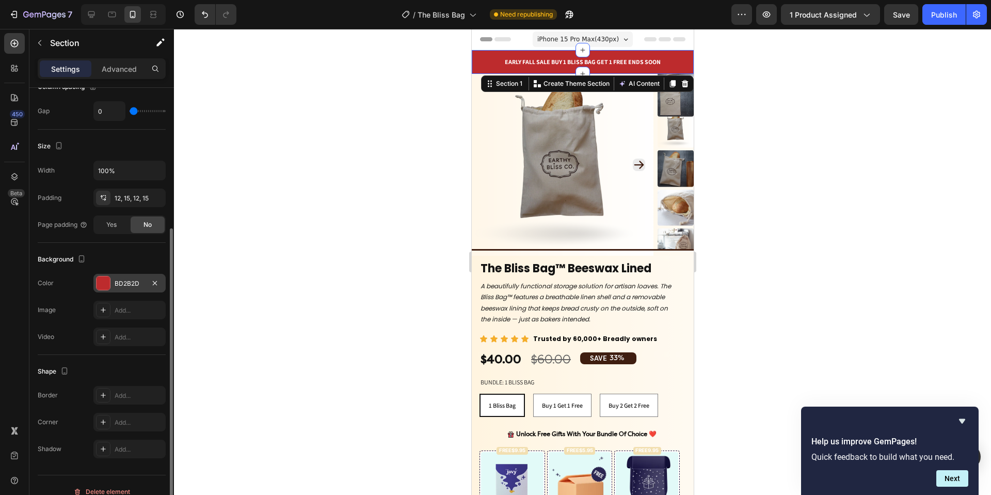
click at [122, 283] on div "BD2B2D" at bounding box center [130, 283] width 30 height 9
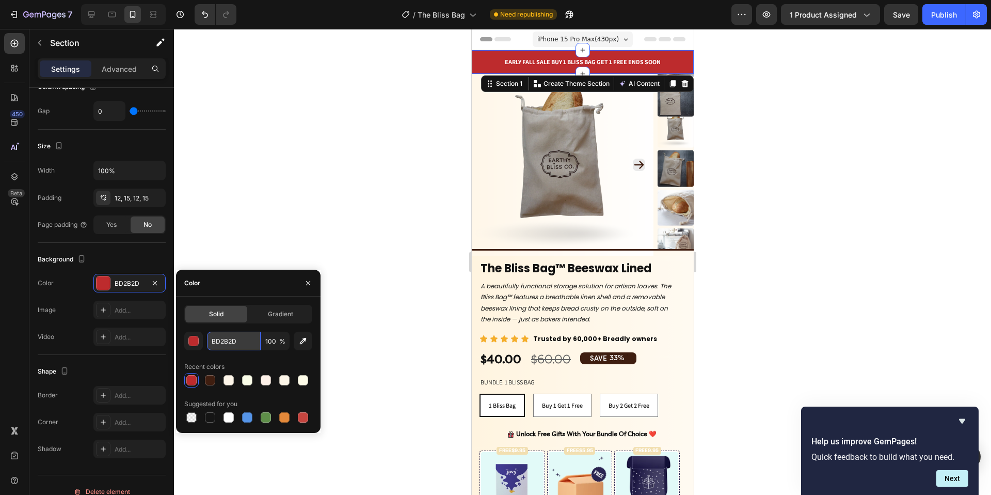
click at [223, 343] on input "BD2B2D" at bounding box center [234, 340] width 54 height 19
paste input "text"
click at [214, 337] on input "BD2B2D" at bounding box center [234, 340] width 54 height 19
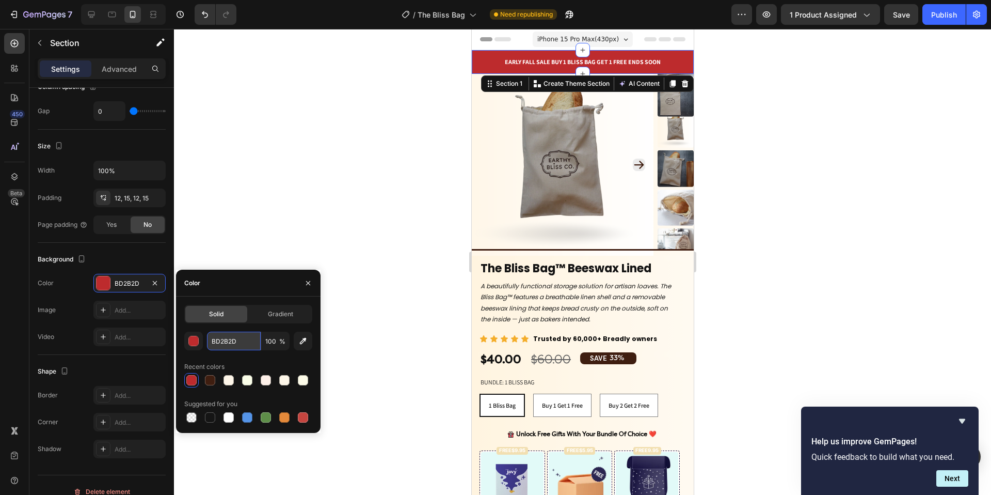
paste input "FFB000"
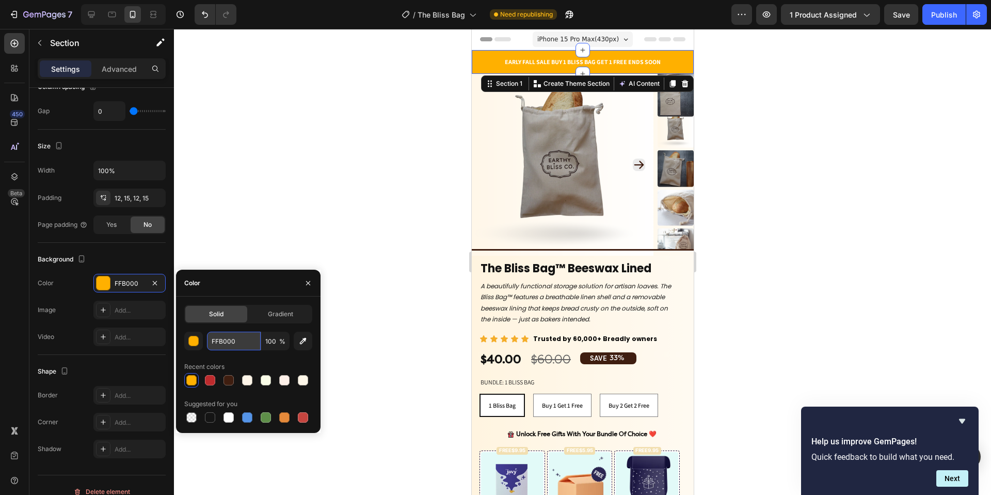
click at [229, 344] on input "FFB000" at bounding box center [234, 340] width 54 height 19
paste input "E3963E"
type input "E3963E"
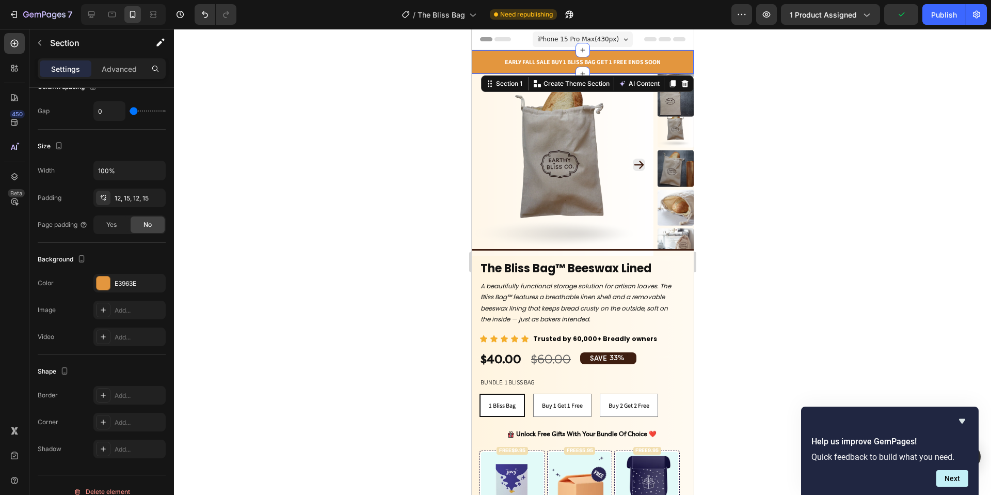
click at [378, 277] on div at bounding box center [582, 262] width 817 height 466
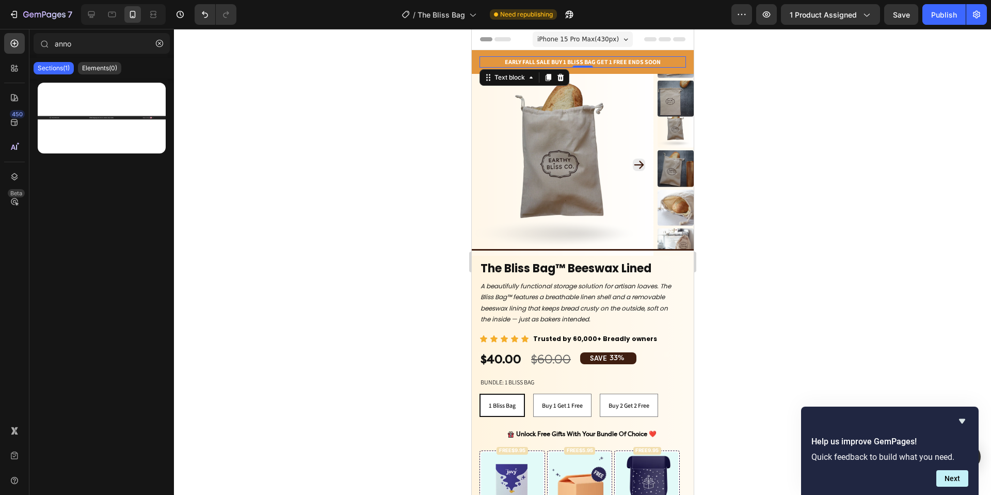
click at [657, 62] on p "Early Fall Sale Buy 1 Bliss bag get 1 Free Ends Soon" at bounding box center [582, 61] width 204 height 9
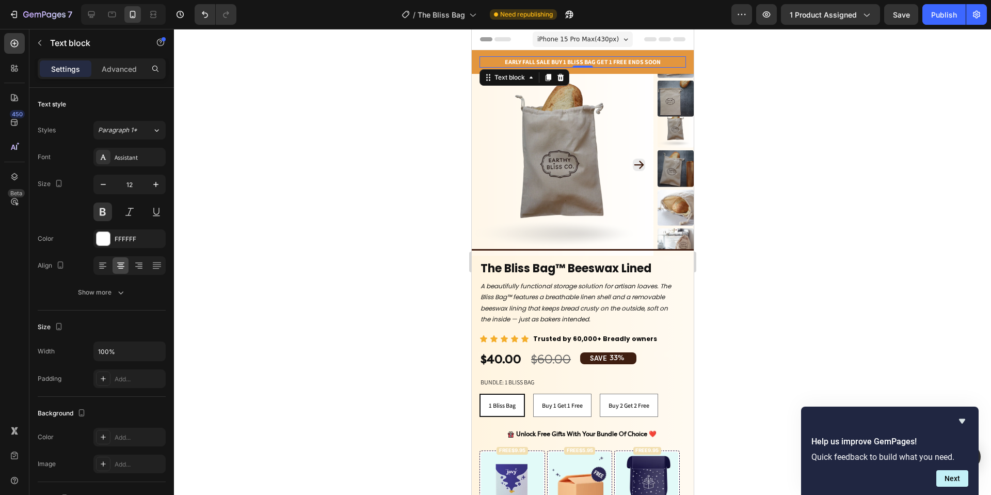
click at [657, 62] on p "Early Fall Sale Buy 1 Bliss bag get 1 Free Ends Soon" at bounding box center [582, 61] width 204 height 9
click at [941, 19] on div "Publish" at bounding box center [944, 14] width 26 height 11
click at [322, 182] on div at bounding box center [582, 262] width 817 height 466
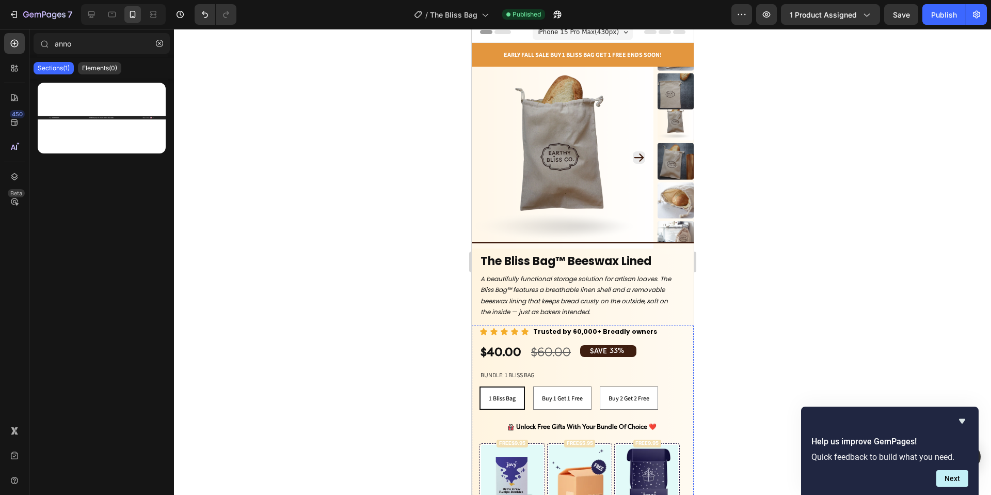
scroll to position [0, 0]
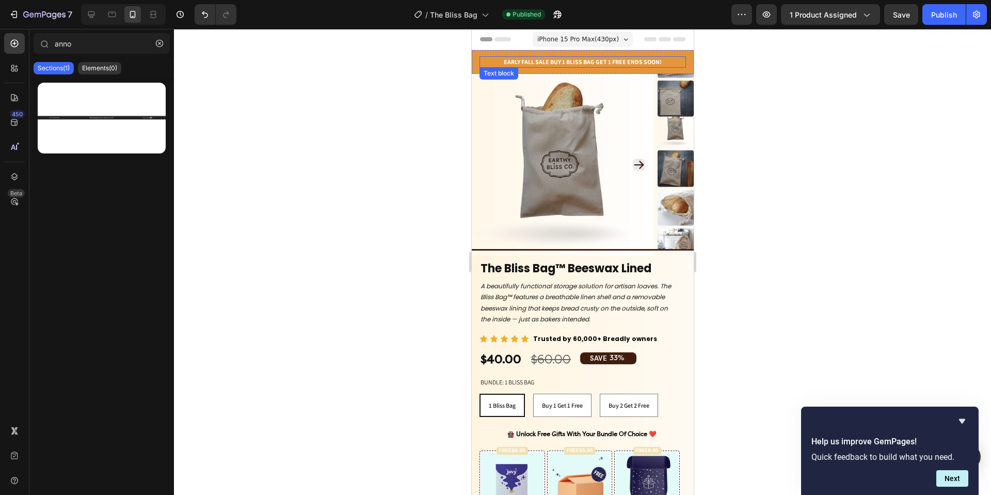
click at [601, 67] on div "Early Fall Sale Buy 1 Bliss bag get 1 Free Ends Soon!" at bounding box center [582, 61] width 207 height 11
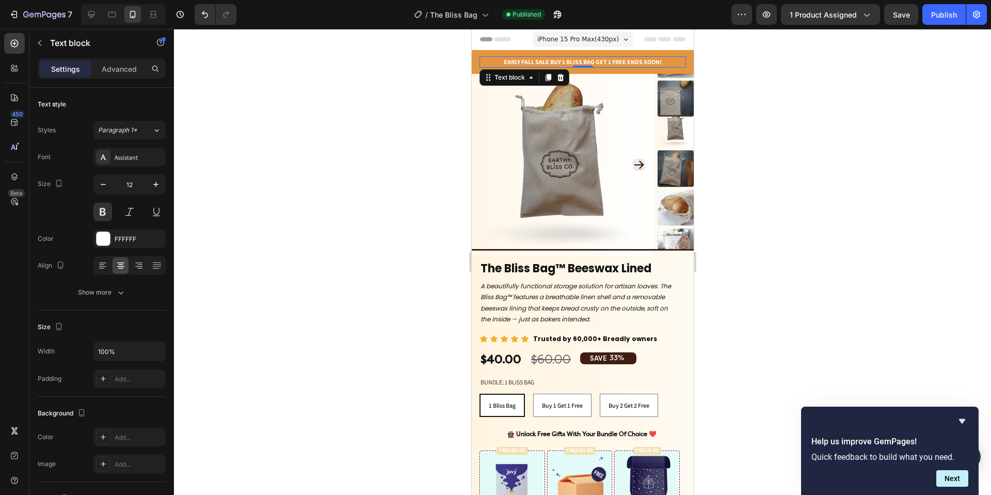
click at [600, 67] on div "Early Fall Sale Buy 1 Bliss bag get 1 Free Ends Soon!" at bounding box center [582, 61] width 207 height 11
click at [591, 64] on p "Early Fall Sale Buy 1 Bliss bag get 1 Free Ends Soon!" at bounding box center [582, 61] width 204 height 9
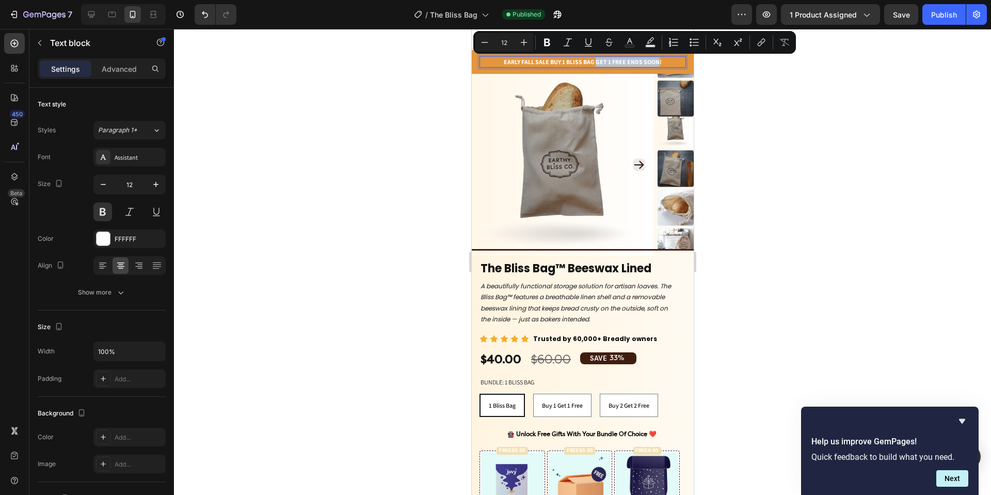
drag, startPoint x: 592, startPoint y: 61, endPoint x: 654, endPoint y: 64, distance: 62.6
click at [654, 64] on p "Early Fall Sale Buy 1 Bliss bag get 1 Free Ends Soon!" at bounding box center [582, 61] width 204 height 9
click at [589, 40] on icon "Editor contextual toolbar" at bounding box center [588, 42] width 10 height 10
click at [286, 85] on div at bounding box center [582, 262] width 817 height 466
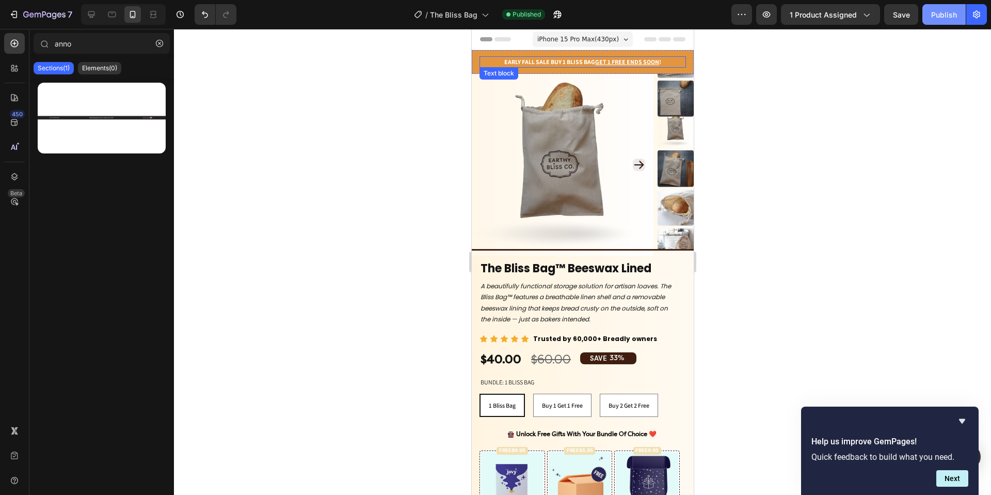
click at [945, 12] on div "Publish" at bounding box center [944, 14] width 26 height 11
